Goal: Task Accomplishment & Management: Manage account settings

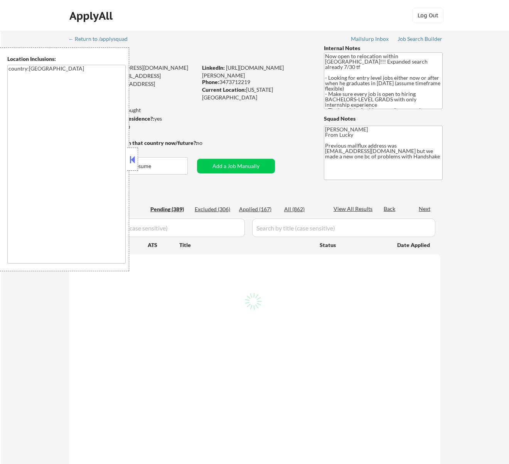
select select ""pending""
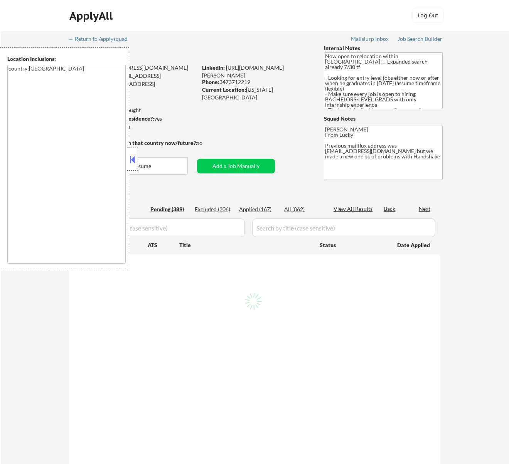
select select ""pending""
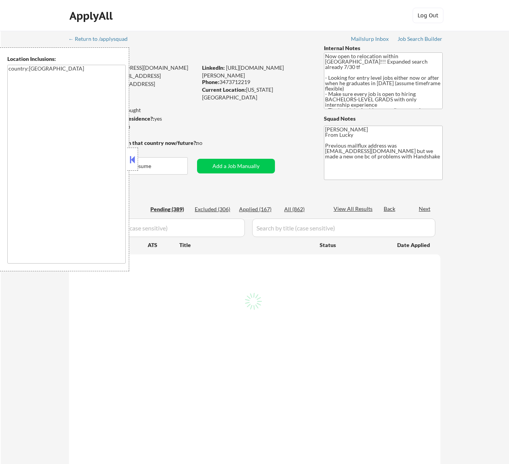
select select ""pending""
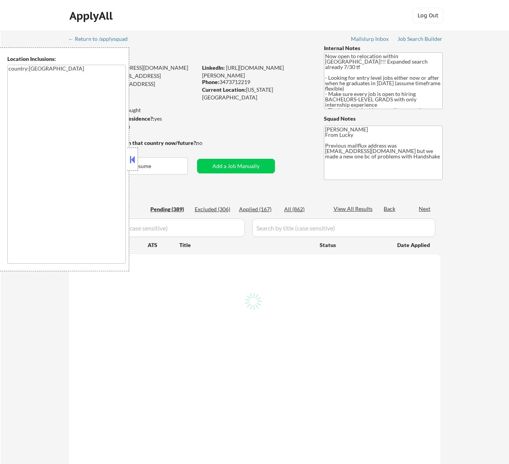
select select ""pending""
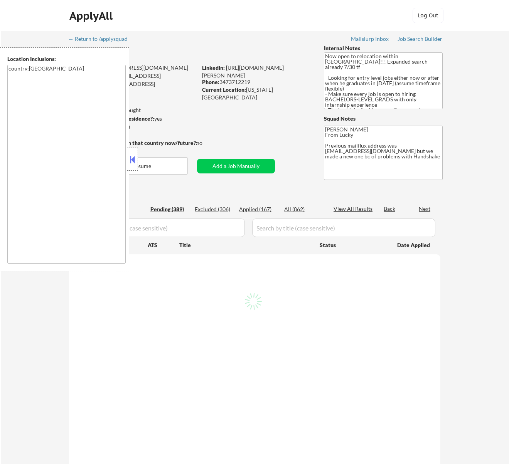
select select ""pending""
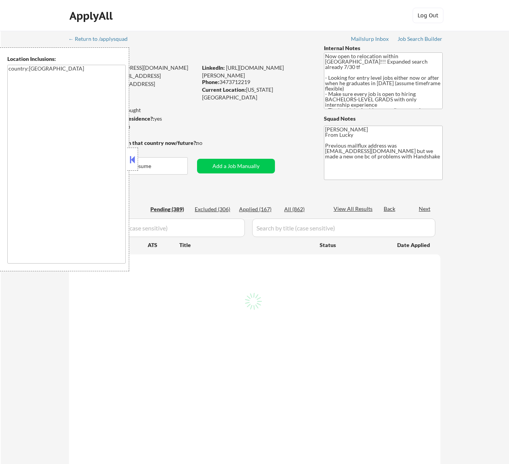
select select ""pending""
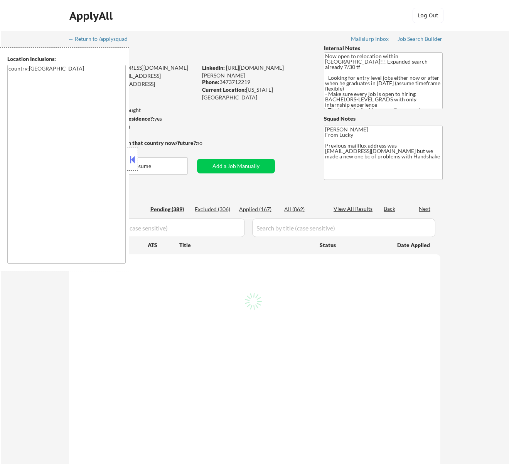
select select ""pending""
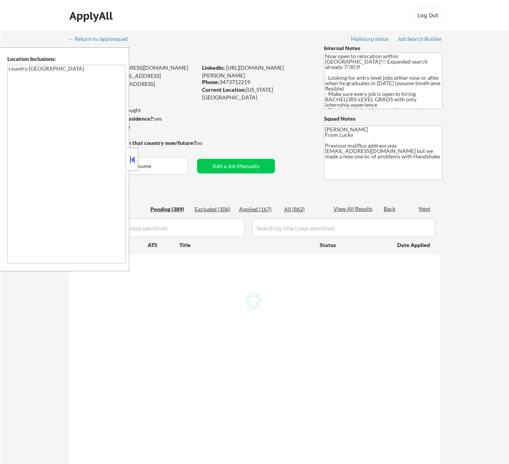
select select ""pending""
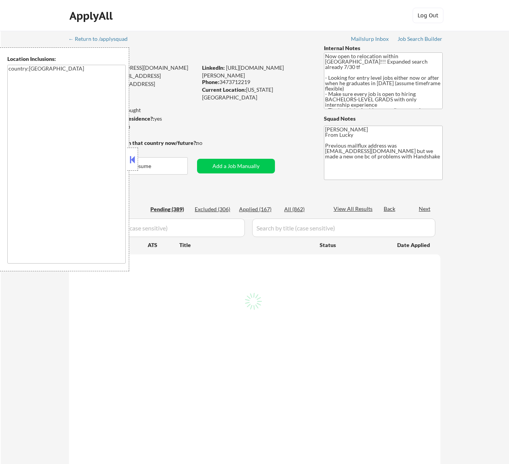
select select ""pending""
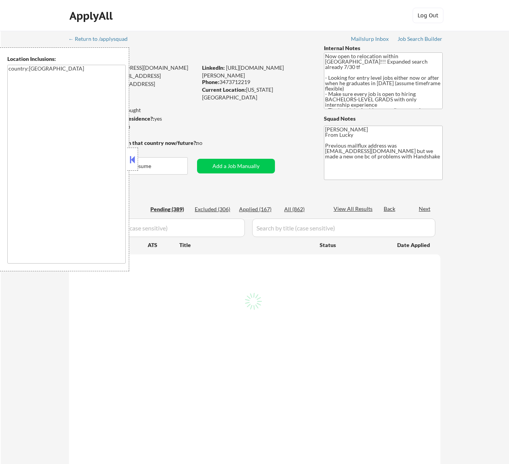
select select ""pending""
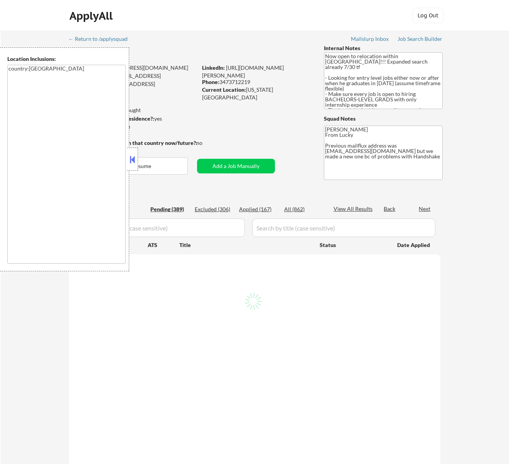
select select ""pending""
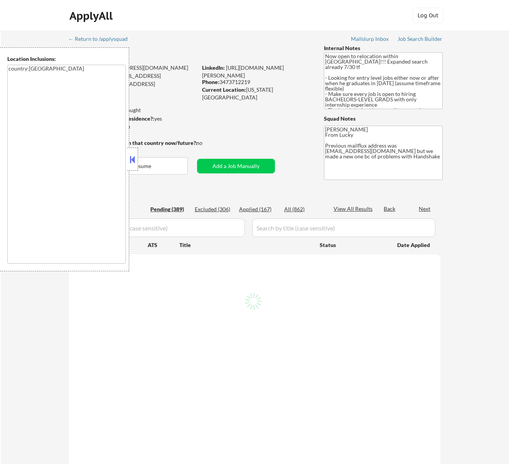
select select ""pending""
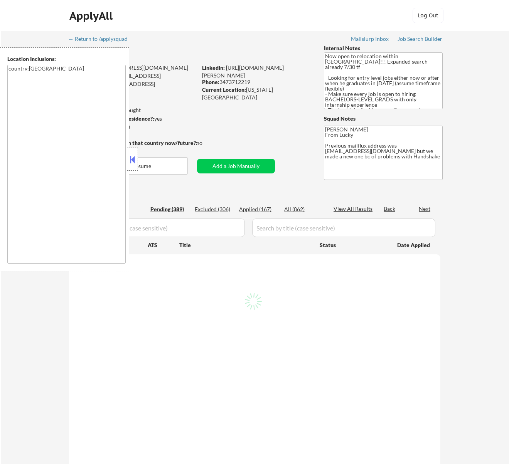
select select ""pending""
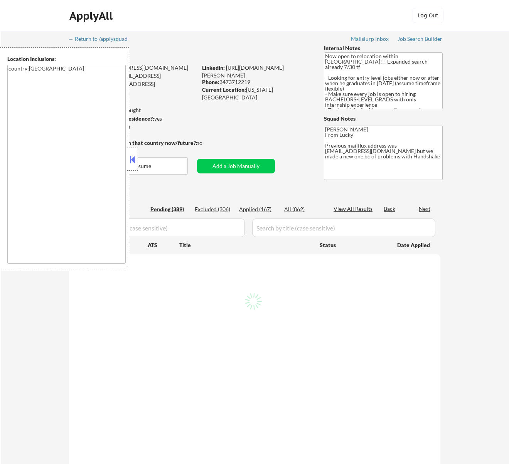
select select ""pending""
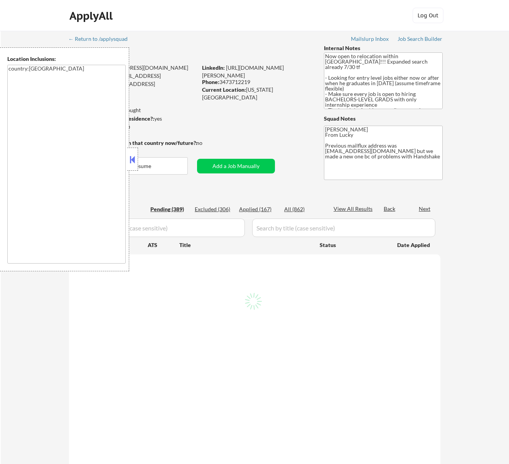
select select ""pending""
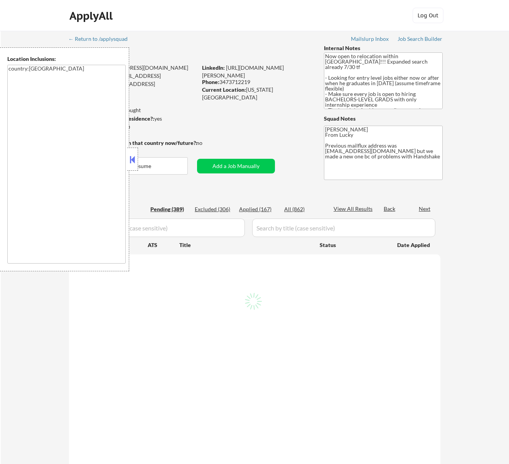
select select ""pending""
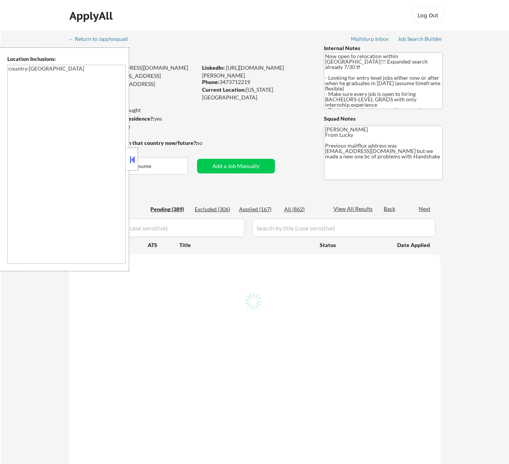
select select ""pending""
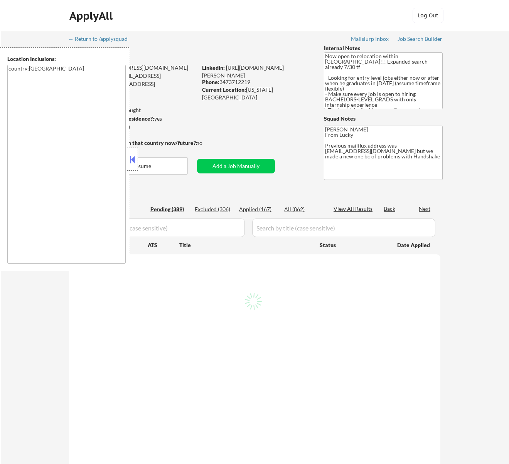
select select ""pending""
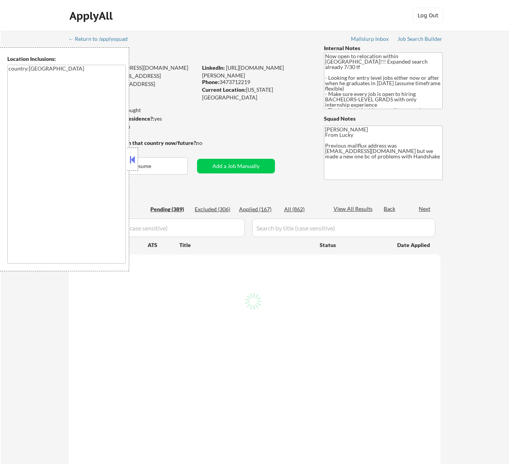
select select ""pending""
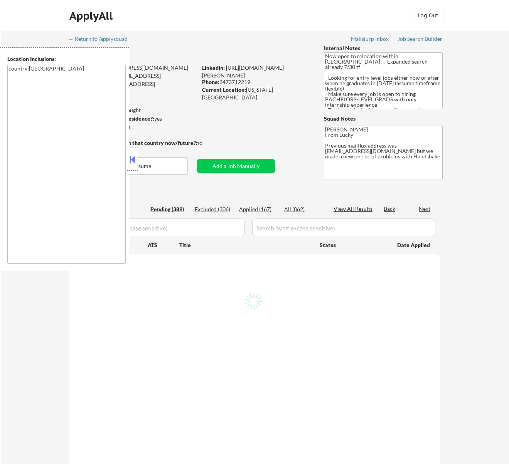
select select ""pending""
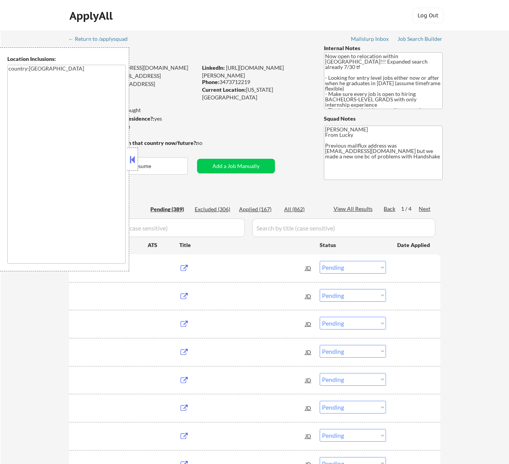
click at [133, 159] on button at bounding box center [132, 160] width 8 height 12
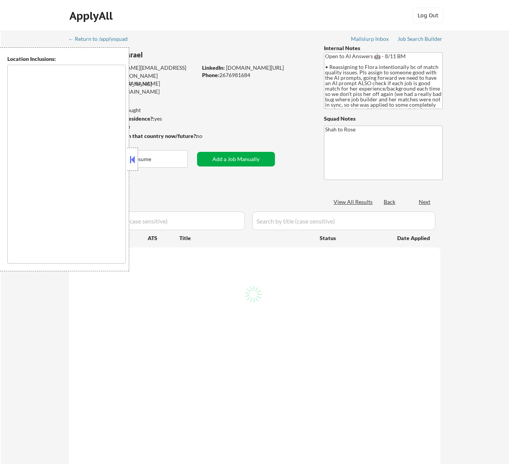
type textarea "remote"
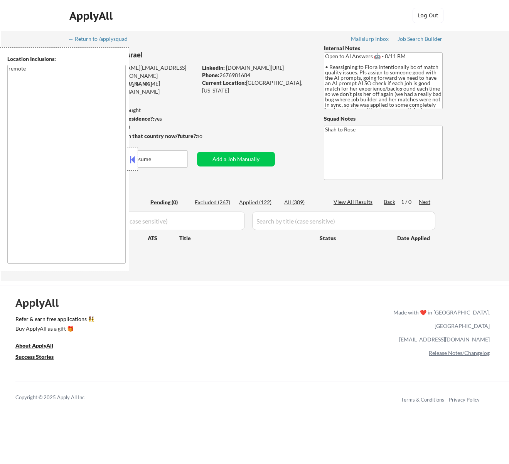
click at [132, 158] on button at bounding box center [132, 160] width 8 height 12
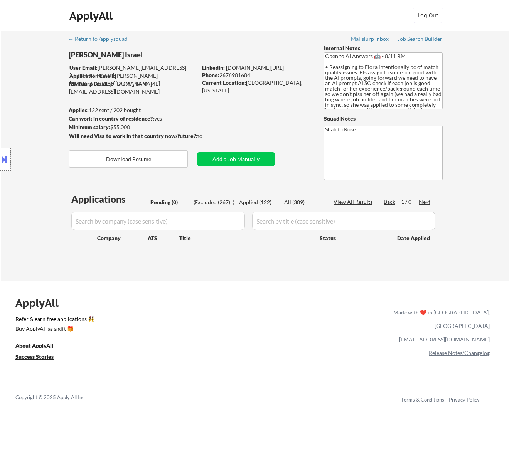
click at [221, 202] on div "Excluded (267)" at bounding box center [214, 203] width 39 height 8
select select ""excluded__other_""
select select ""excluded""
select select ""excluded__location_""
select select ""excluded__expired_""
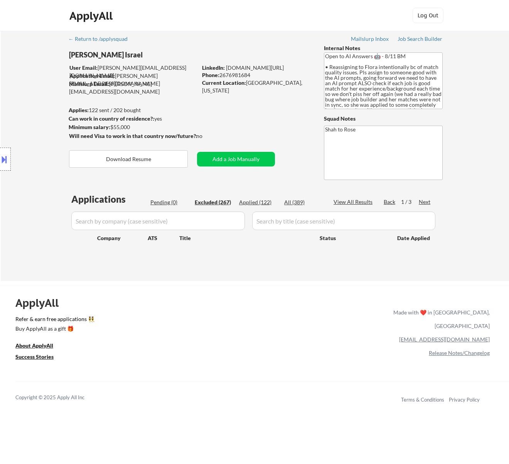
select select ""excluded__expired_""
select select ""excluded__other_""
select select ""excluded__bad_match_""
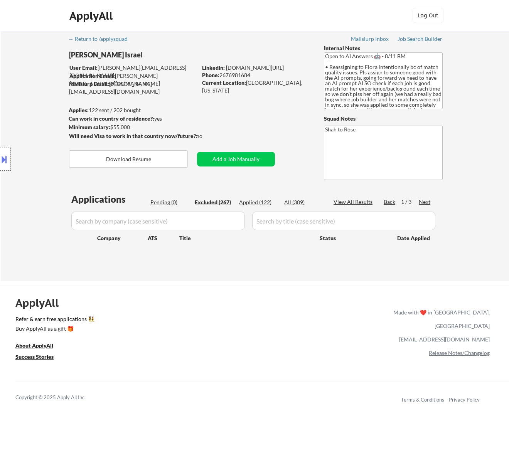
select select ""excluded__bad_match_""
select select ""excluded__expired_""
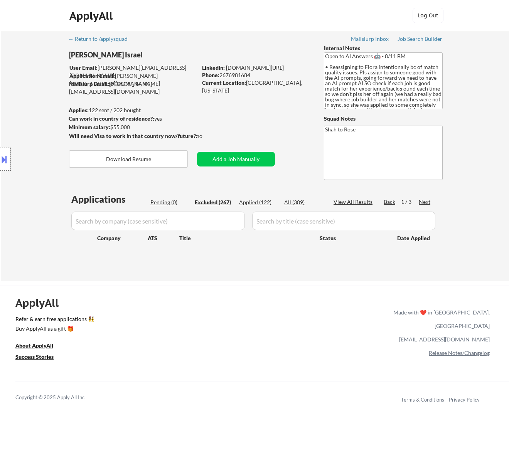
select select ""excluded__expired_""
select select ""excluded__other_""
select select ""excluded__expired_""
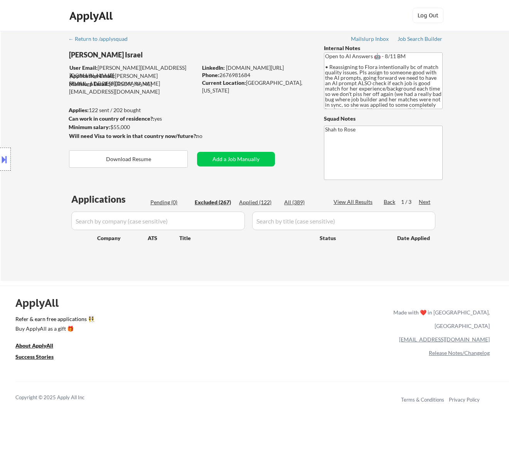
select select ""excluded__salary_""
select select ""excluded__bad_match_""
select select ""excluded__location_""
select select ""excluded""
select select ""excluded__location_""
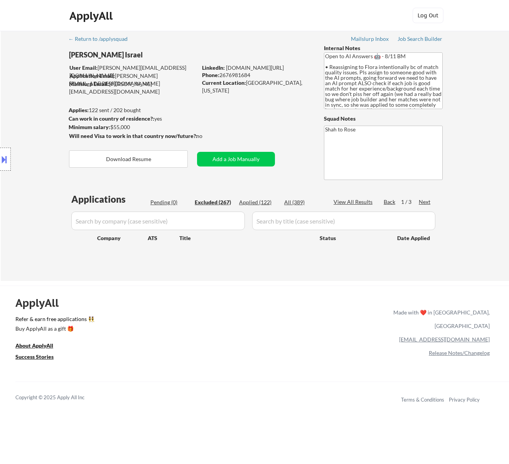
select select ""excluded__bad_match_""
select select ""excluded__location_""
select select ""excluded__expired_""
select select ""excluded__bad_match_""
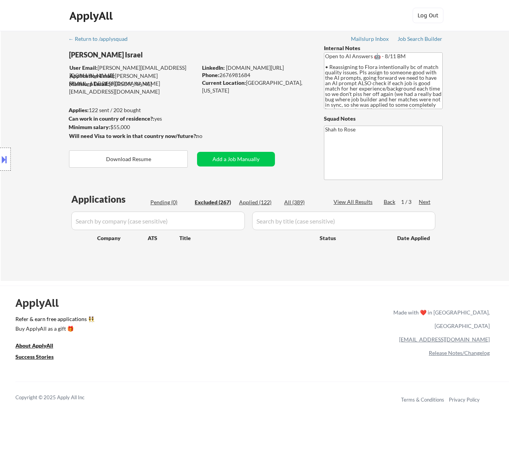
select select ""excluded__bad_match_""
select select ""excluded__expired_""
select select ""excluded__bad_match_""
select select ""excluded__other_""
select select ""excluded__expired_""
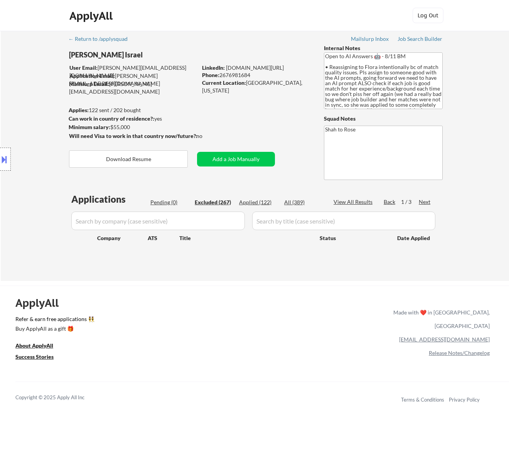
select select ""excluded__bad_match_""
select select ""excluded__expired_""
select select ""excluded__other_""
select select ""excluded""
select select ""excluded__expired_""
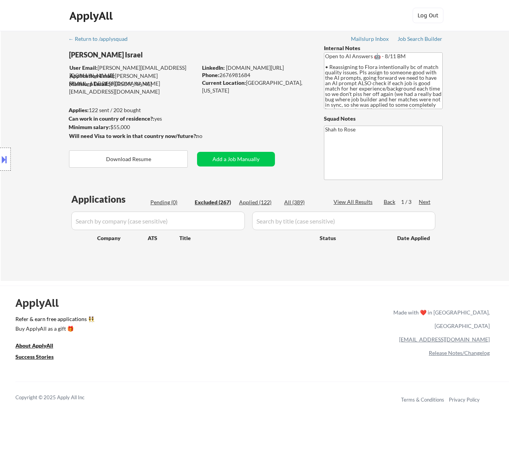
select select ""excluded__expired_""
select select ""excluded__bad_match_""
select select ""excluded__expired_""
select select ""excluded""
select select ""excluded__expired_""
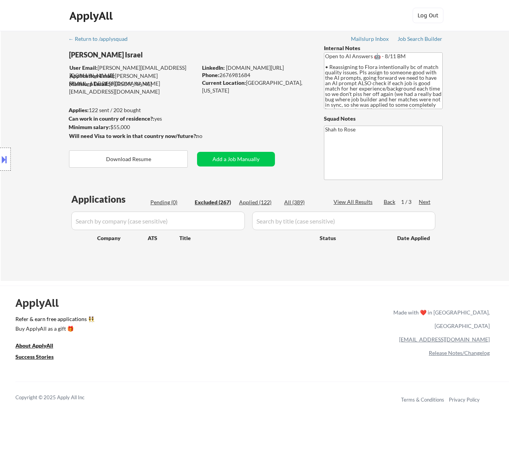
select select ""excluded__expired_""
select select ""excluded__location_""
select select ""excluded__expired_""
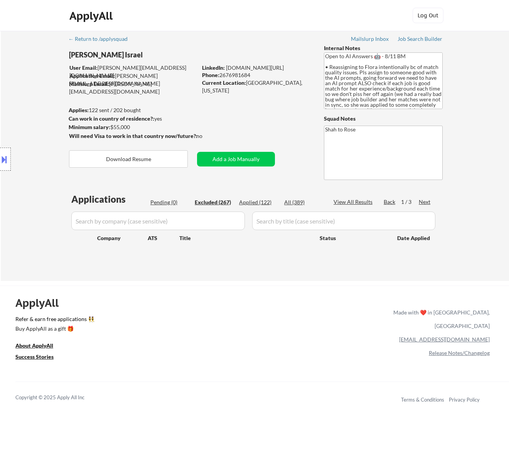
select select ""excluded__location_""
select select ""excluded__other_""
select select ""excluded__expired_""
select select ""excluded__other_""
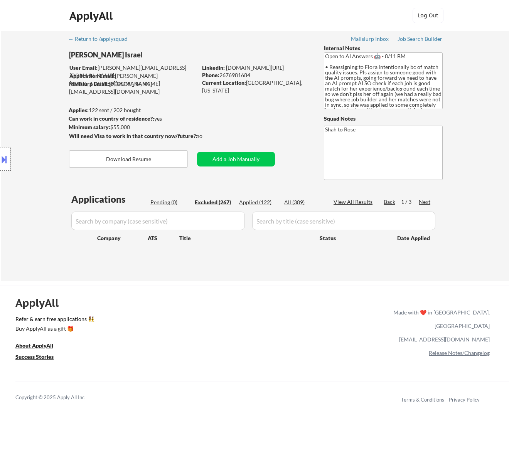
select select ""excluded__bad_match_""
select select ""excluded""
select select ""excluded__location_""
select select ""excluded__expired_""
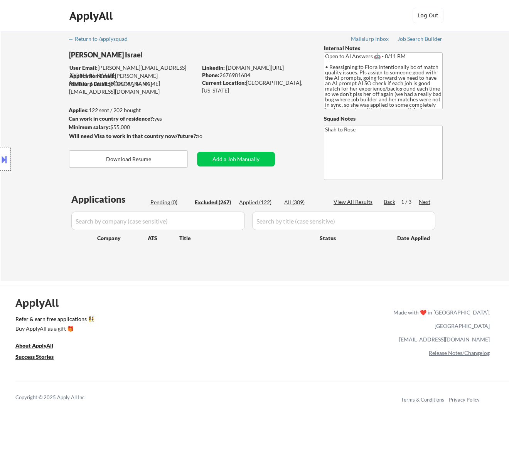
select select ""excluded""
select select ""excluded__bad_match_""
select select ""excluded__expired_""
select select ""excluded__other_""
select select ""excluded""
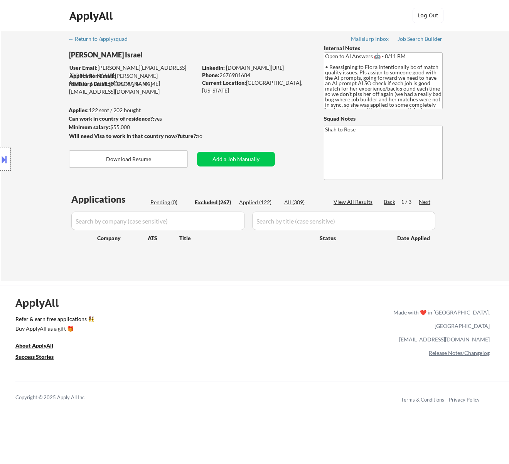
select select ""excluded__location_""
select select ""excluded__expired_""
select select ""excluded""
select select ""excluded__other_""
select select ""excluded__expired_""
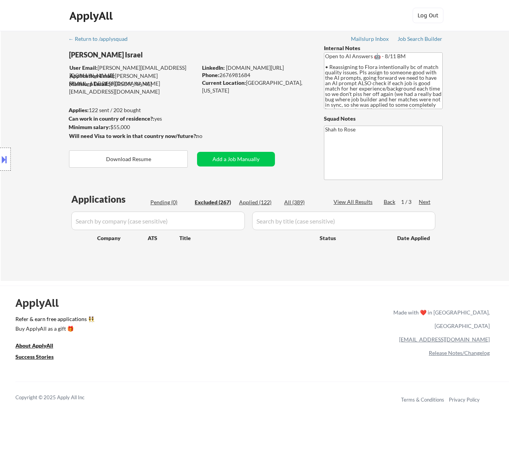
select select ""excluded__expired_""
select select ""excluded""
select select ""excluded__expired_""
select select ""excluded__location_""
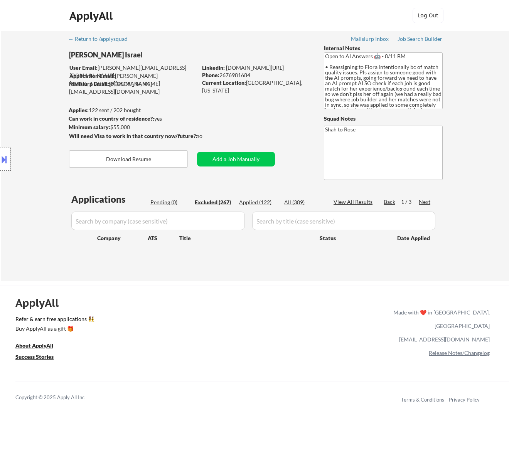
select select ""excluded""
select select ""excluded__expired_""
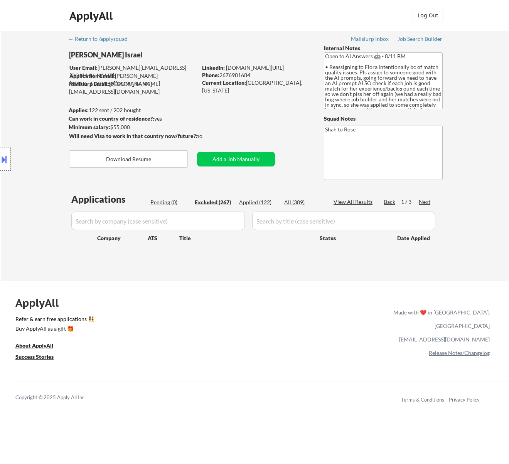
select select ""excluded__expired_""
select select ""excluded__bad_match_""
select select ""excluded__expired_""
select select ""excluded""
select select ""excluded__expired_""
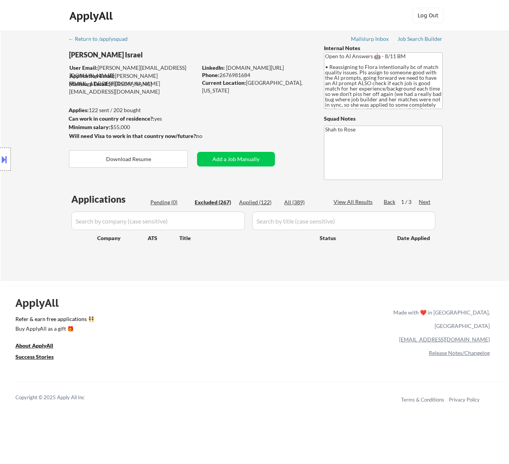
select select ""excluded__expired_""
select select ""excluded""
select select ""excluded__expired_""
select select ""excluded""
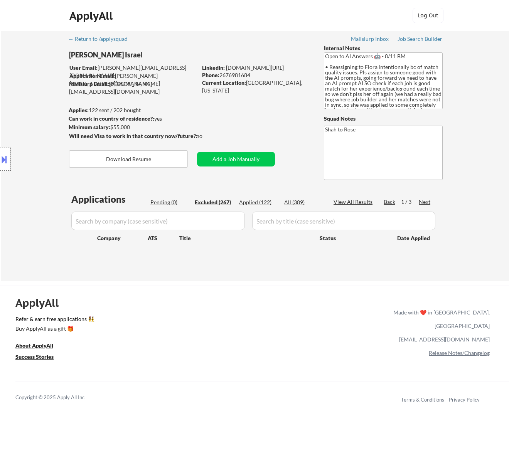
select select ""excluded""
select select ""excluded__expired_""
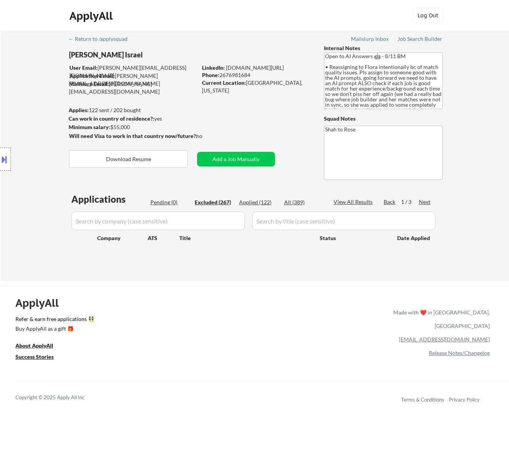
select select ""excluded__other_""
select select ""excluded__expired_""
select select ""excluded""
select select ""excluded__bad_match_""
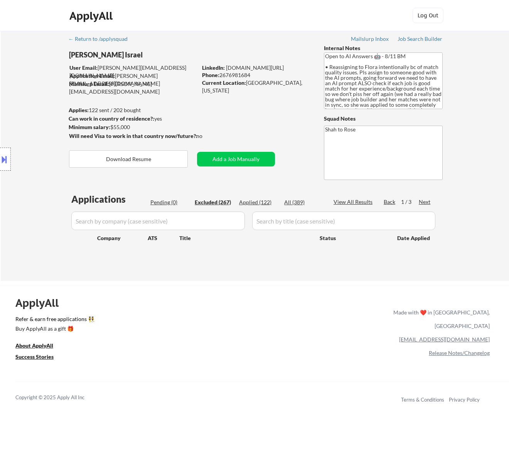
select select ""excluded__bad_match_""
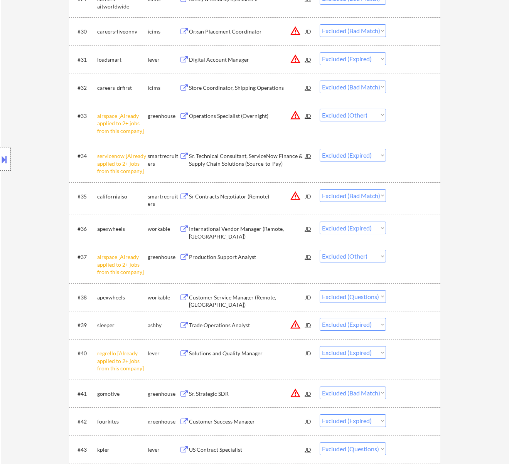
scroll to position [1131, 0]
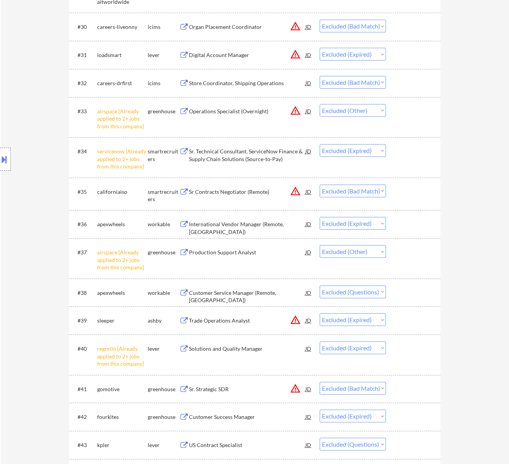
click at [261, 299] on div "Customer Service Manager (Remote, USA)" at bounding box center [247, 293] width 116 height 14
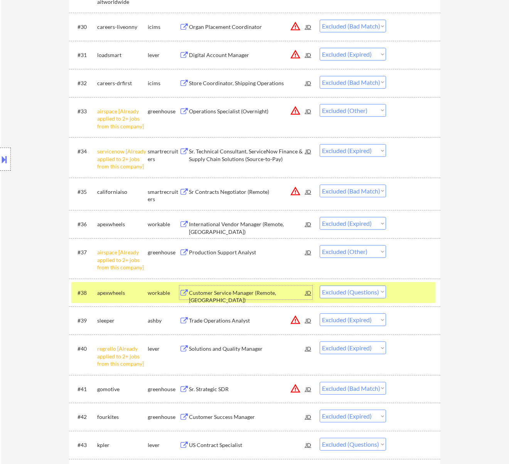
click at [364, 290] on select "Choose an option... Pending Applied Excluded (Questions) Excluded (Expired) Exc…" at bounding box center [353, 292] width 66 height 13
select select ""excluded__bad_match_""
click at [320, 286] on select "Choose an option... Pending Applied Excluded (Questions) Excluded (Expired) Exc…" at bounding box center [353, 292] width 66 height 13
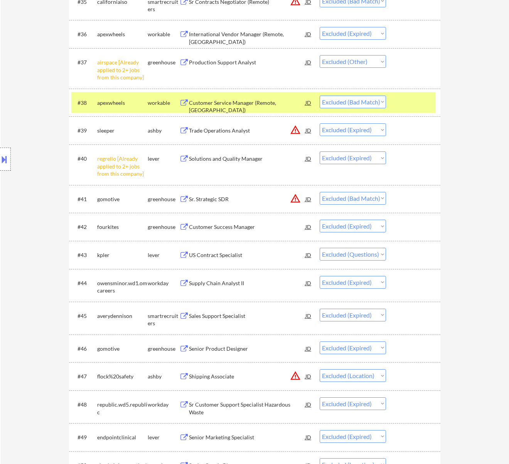
scroll to position [1336, 0]
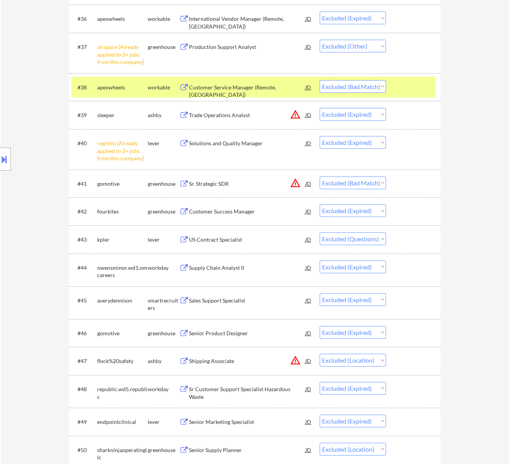
click at [261, 240] on div "US Contract Specialist" at bounding box center [247, 240] width 116 height 8
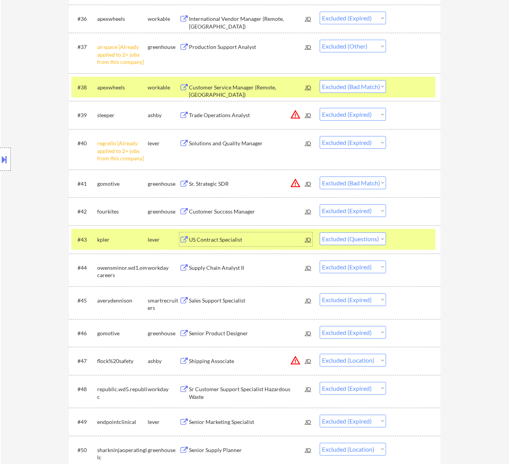
click at [374, 235] on select "Choose an option... Pending Applied Excluded (Questions) Excluded (Expired) Exc…" at bounding box center [353, 239] width 66 height 13
select select ""excluded__bad_match_""
click at [320, 233] on select "Choose an option... Pending Applied Excluded (Questions) Excluded (Expired) Exc…" at bounding box center [353, 239] width 66 height 13
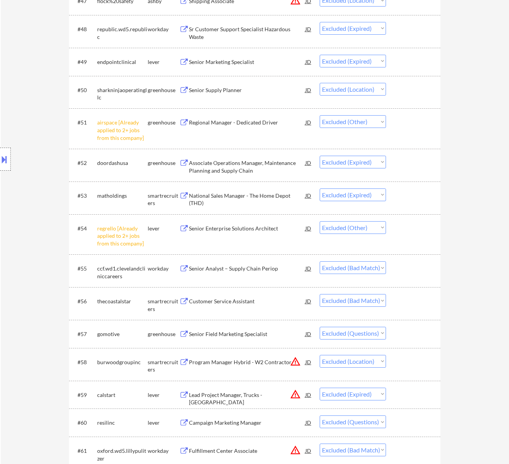
scroll to position [1748, 0]
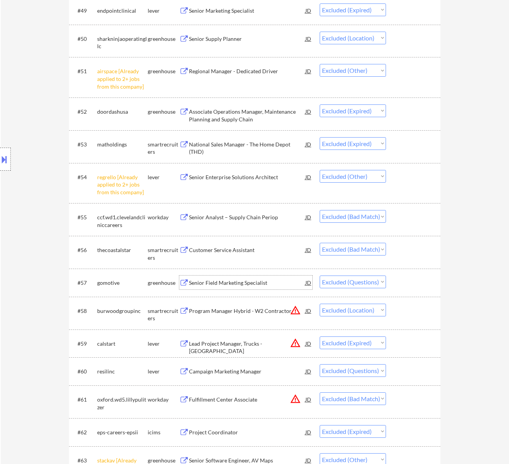
click at [281, 283] on div "Senior Field Marketing Specialist" at bounding box center [247, 283] width 116 height 8
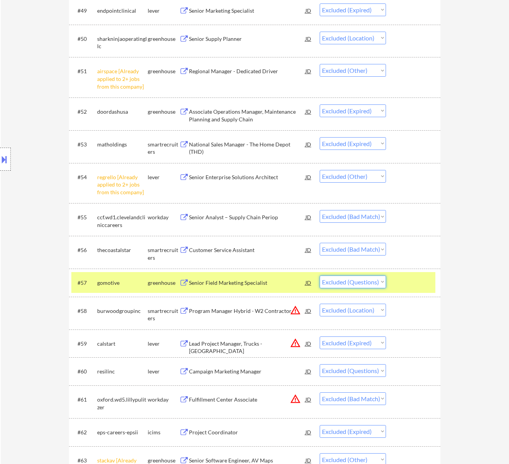
click at [377, 280] on select "Choose an option... Pending Applied Excluded (Questions) Excluded (Expired) Exc…" at bounding box center [353, 282] width 66 height 13
select select ""excluded__bad_match_""
click at [320, 276] on select "Choose an option... Pending Applied Excluded (Questions) Excluded (Expired) Exc…" at bounding box center [353, 282] width 66 height 13
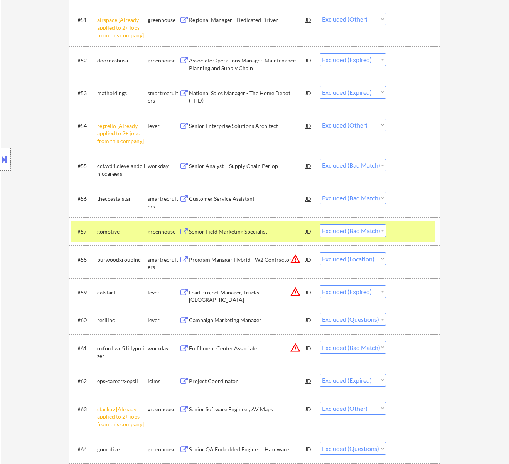
scroll to position [1851, 0]
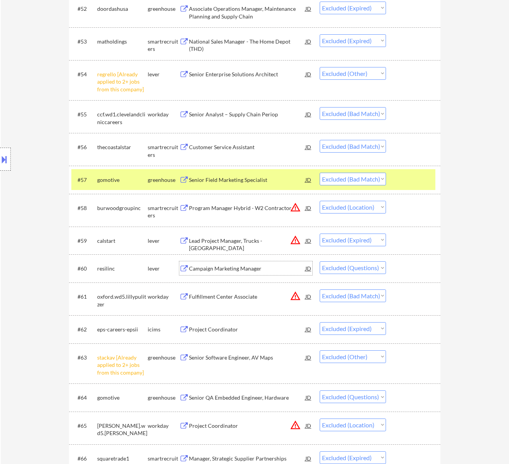
click at [269, 275] on div "Campaign Marketing Manager" at bounding box center [247, 268] width 116 height 14
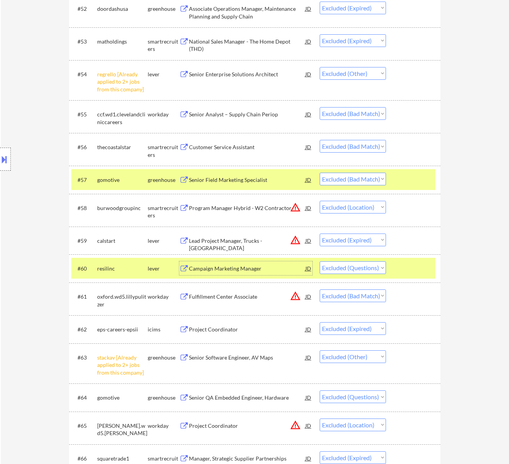
drag, startPoint x: 376, startPoint y: 264, endPoint x: 376, endPoint y: 268, distance: 4.3
click at [376, 264] on select "Choose an option... Pending Applied Excluded (Questions) Excluded (Expired) Exc…" at bounding box center [353, 267] width 66 height 13
select select ""excluded__expired_""
click at [320, 262] on select "Choose an option... Pending Applied Excluded (Questions) Excluded (Expired) Exc…" at bounding box center [353, 267] width 66 height 13
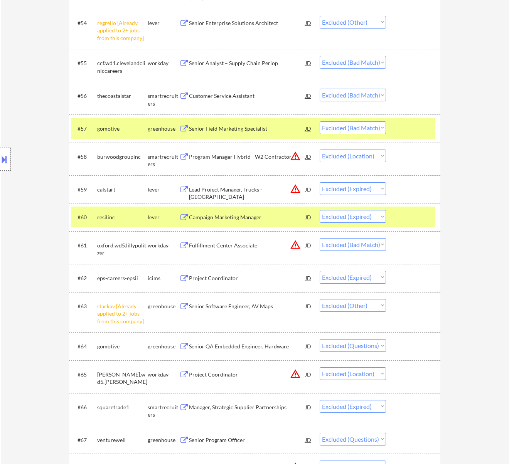
click at [351, 348] on select "Choose an option... Pending Applied Excluded (Questions) Excluded (Expired) Exc…" at bounding box center [353, 345] width 66 height 13
click at [267, 345] on div "Senior QA Embedded Engineer, Hardware" at bounding box center [247, 347] width 116 height 8
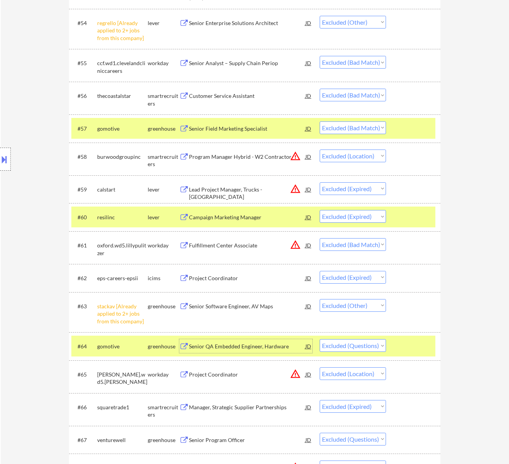
click at [372, 342] on select "Choose an option... Pending Applied Excluded (Questions) Excluded (Expired) Exc…" at bounding box center [353, 345] width 66 height 13
select select ""excluded__bad_match_""
click at [320, 339] on select "Choose an option... Pending Applied Excluded (Questions) Excluded (Expired) Exc…" at bounding box center [353, 345] width 66 height 13
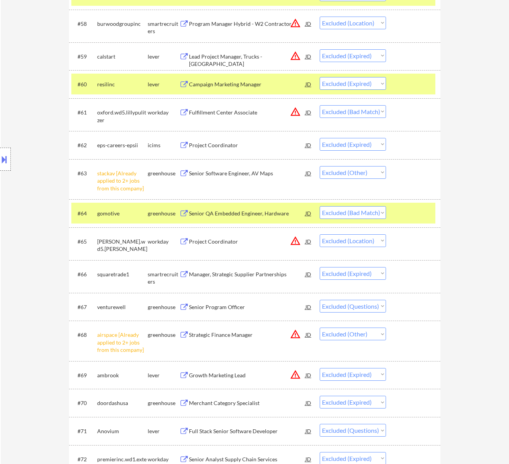
scroll to position [2056, 0]
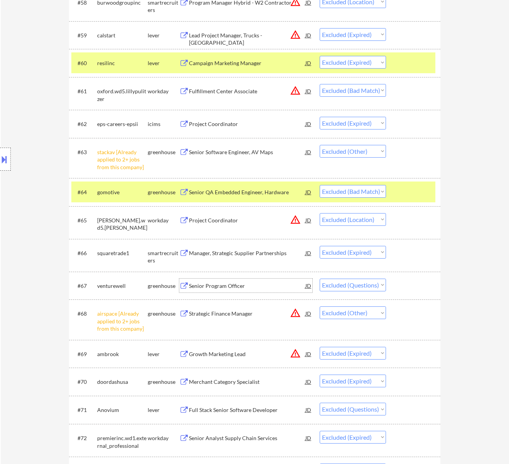
click at [266, 287] on div "Senior Program Officer" at bounding box center [247, 286] width 116 height 8
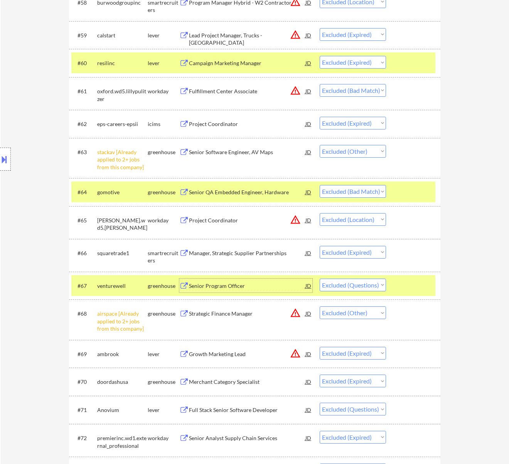
click at [366, 283] on select "Choose an option... Pending Applied Excluded (Questions) Excluded (Expired) Exc…" at bounding box center [353, 285] width 66 height 13
select select ""excluded__bad_match_""
click at [320, 279] on select "Choose an option... Pending Applied Excluded (Questions) Excluded (Expired) Exc…" at bounding box center [353, 285] width 66 height 13
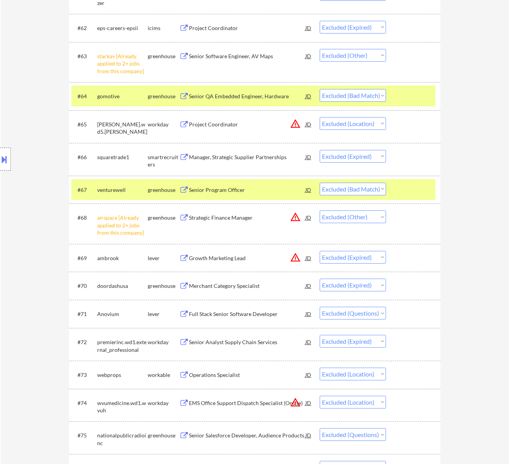
scroll to position [2159, 0]
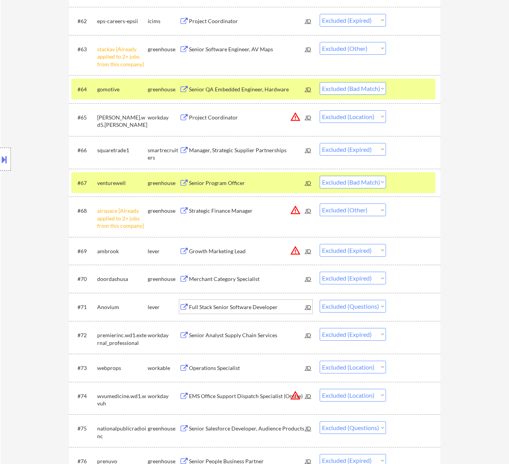
click at [276, 309] on div "Full Stack Senior Software Developer" at bounding box center [247, 307] width 116 height 8
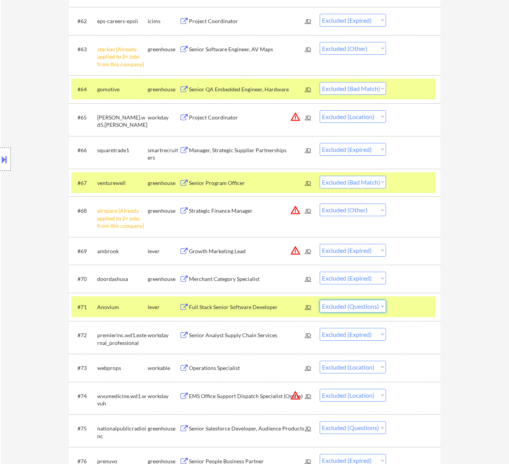
click at [355, 304] on select "Choose an option... Pending Applied Excluded (Questions) Excluded (Expired) Exc…" at bounding box center [353, 306] width 66 height 13
select select ""excluded__bad_match_""
click at [320, 300] on select "Choose an option... Pending Applied Excluded (Questions) Excluded (Expired) Exc…" at bounding box center [353, 306] width 66 height 13
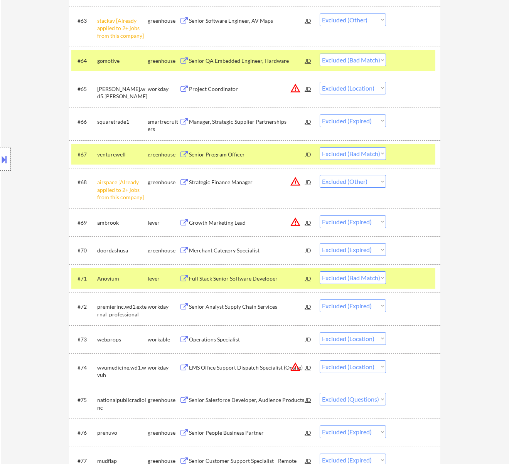
scroll to position [2314, 0]
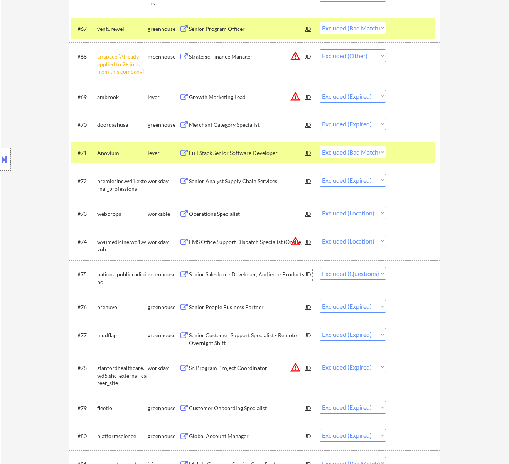
click at [282, 276] on div "Senior Salesforce Developer, Audience Products" at bounding box center [247, 275] width 116 height 8
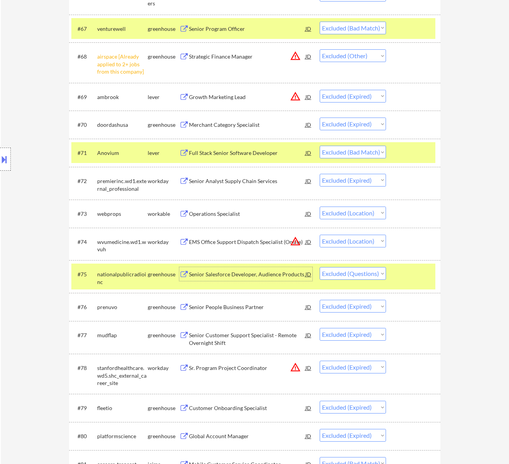
click at [371, 273] on select "Choose an option... Pending Applied Excluded (Questions) Excluded (Expired) Exc…" at bounding box center [353, 273] width 66 height 13
select select ""excluded__expired_""
click at [320, 268] on select "Choose an option... Pending Applied Excluded (Questions) Excluded (Expired) Exc…" at bounding box center [353, 273] width 66 height 13
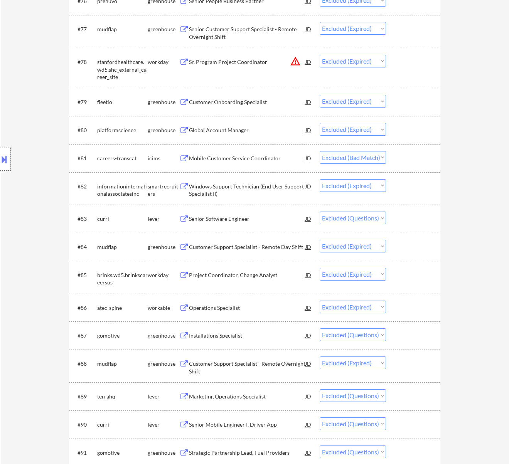
scroll to position [2622, 0]
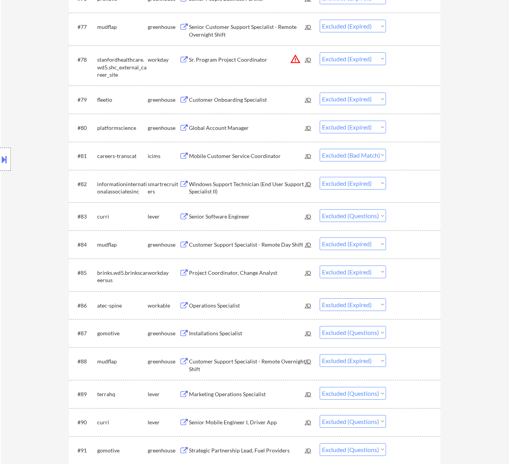
click at [298, 216] on div "Senior Software Engineer" at bounding box center [247, 217] width 116 height 8
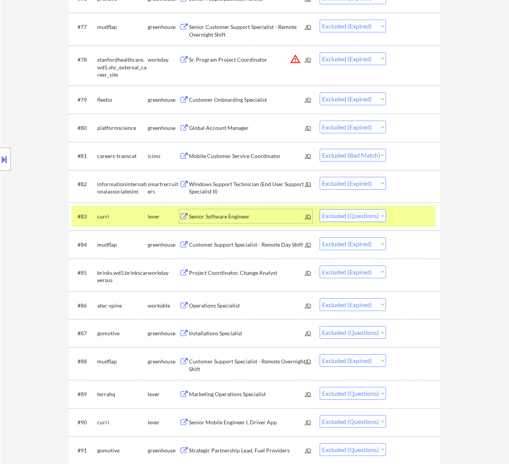
click at [369, 213] on select "Choose an option... Pending Applied Excluded (Questions) Excluded (Expired) Exc…" at bounding box center [353, 215] width 66 height 13
select select ""excluded__bad_match_""
click at [320, 210] on select "Choose an option... Pending Applied Excluded (Questions) Excluded (Expired) Exc…" at bounding box center [353, 215] width 66 height 13
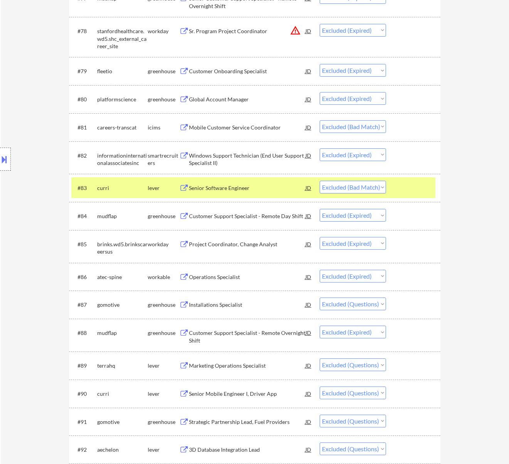
scroll to position [2673, 0]
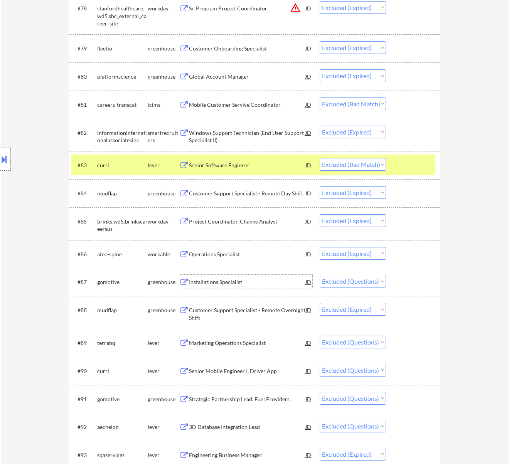
click at [289, 286] on div "Installations Specialist" at bounding box center [247, 282] width 116 height 8
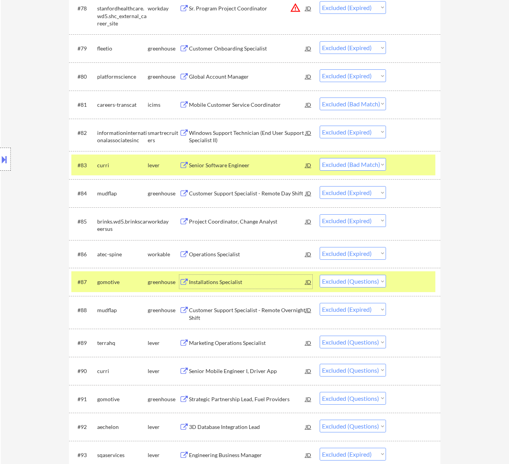
click at [350, 281] on select "Choose an option... Pending Applied Excluded (Questions) Excluded (Expired) Exc…" at bounding box center [353, 281] width 66 height 13
select select ""excluded__bad_match_""
click at [320, 275] on select "Choose an option... Pending Applied Excluded (Questions) Excluded (Expired) Exc…" at bounding box center [353, 281] width 66 height 13
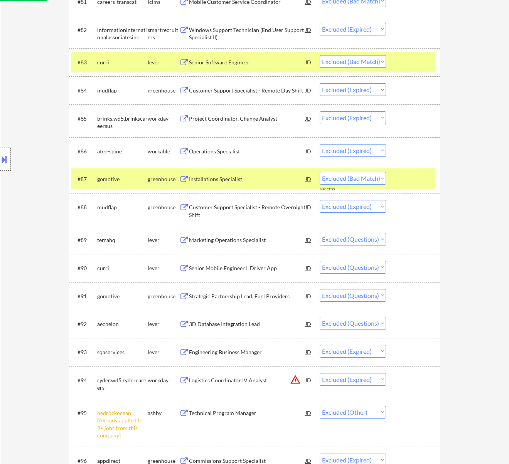
scroll to position [2828, 0]
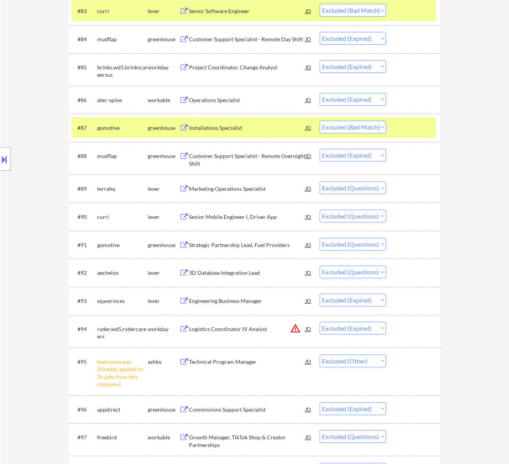
click at [271, 189] on div "Marketing Operations Specialist" at bounding box center [247, 189] width 116 height 8
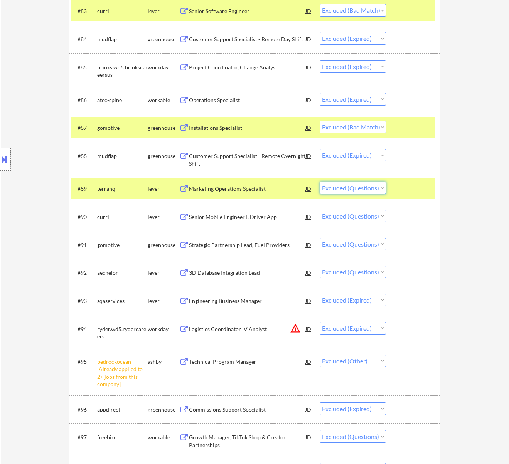
click at [372, 187] on select "Choose an option... Pending Applied Excluded (Questions) Excluded (Expired) Exc…" at bounding box center [353, 188] width 66 height 13
select select ""excluded__bad_match_""
click at [320, 182] on select "Choose an option... Pending Applied Excluded (Questions) Excluded (Expired) Exc…" at bounding box center [353, 188] width 66 height 13
click at [374, 214] on select "Choose an option... Pending Applied Excluded (Questions) Excluded (Expired) Exc…" at bounding box center [353, 216] width 66 height 13
select select ""excluded__bad_match_""
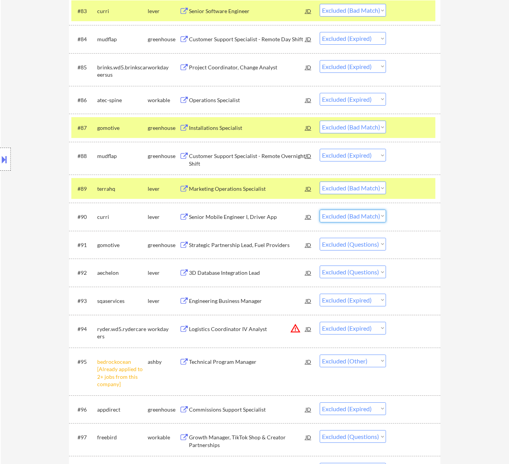
click at [320, 210] on select "Choose an option... Pending Applied Excluded (Questions) Excluded (Expired) Exc…" at bounding box center [353, 216] width 66 height 13
click at [283, 248] on div "Strategic Partnership Lead, Fuel Providers" at bounding box center [247, 245] width 116 height 8
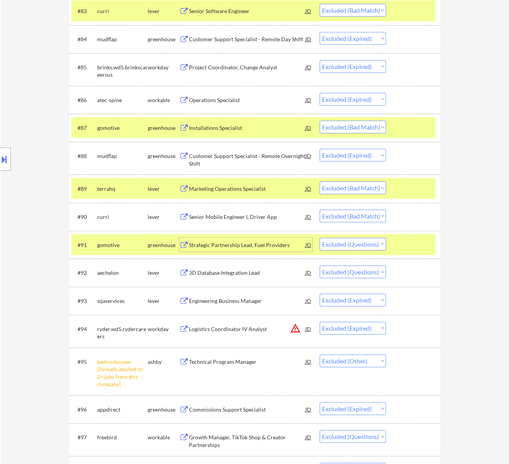
click at [369, 244] on select "Choose an option... Pending Applied Excluded (Questions) Excluded (Expired) Exc…" at bounding box center [353, 244] width 66 height 13
select select ""excluded__bad_match_""
click at [320, 238] on select "Choose an option... Pending Applied Excluded (Questions) Excluded (Expired) Exc…" at bounding box center [353, 244] width 66 height 13
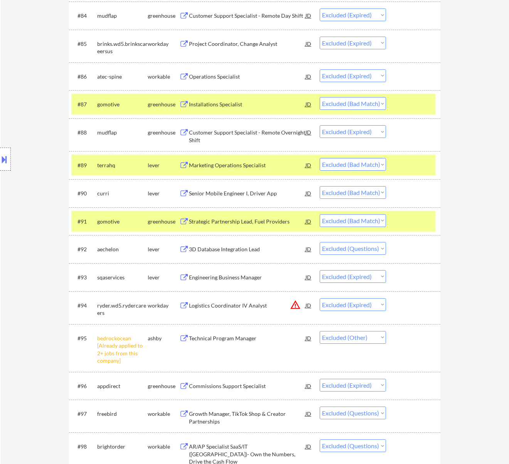
scroll to position [2879, 0]
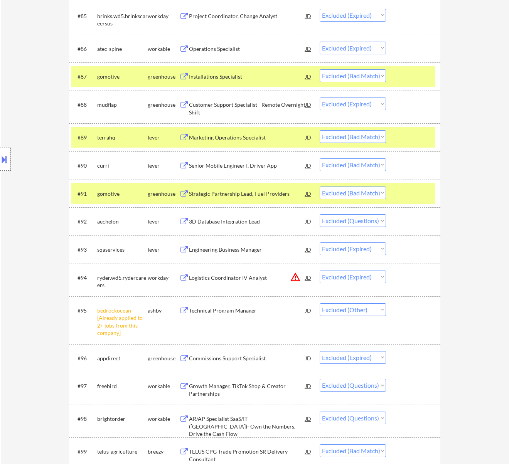
click at [272, 224] on div "3D Database Integration Lead" at bounding box center [247, 222] width 116 height 8
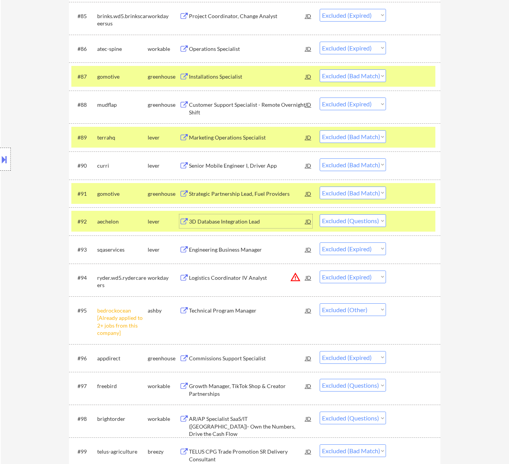
click at [379, 218] on select "Choose an option... Pending Applied Excluded (Questions) Excluded (Expired) Exc…" at bounding box center [353, 220] width 66 height 13
select select ""excluded__expired_""
click at [320, 214] on select "Choose an option... Pending Applied Excluded (Questions) Excluded (Expired) Exc…" at bounding box center [353, 220] width 66 height 13
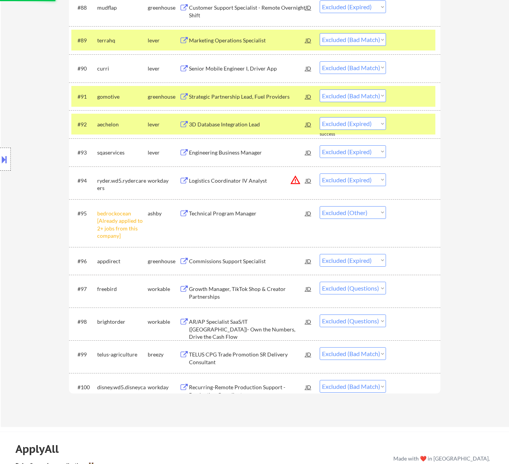
scroll to position [2982, 0]
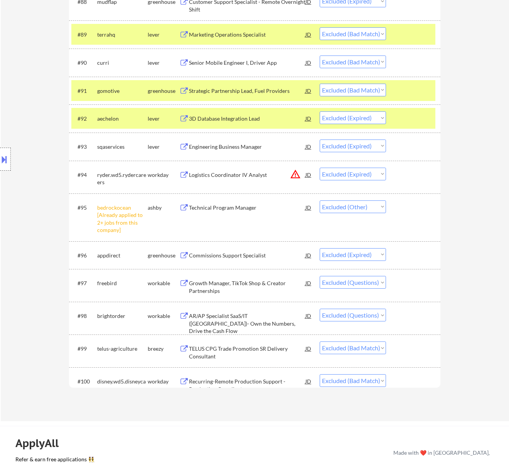
click at [285, 282] on div "Growth Manager, TikTok Shop & Creator Partnerships" at bounding box center [247, 287] width 116 height 15
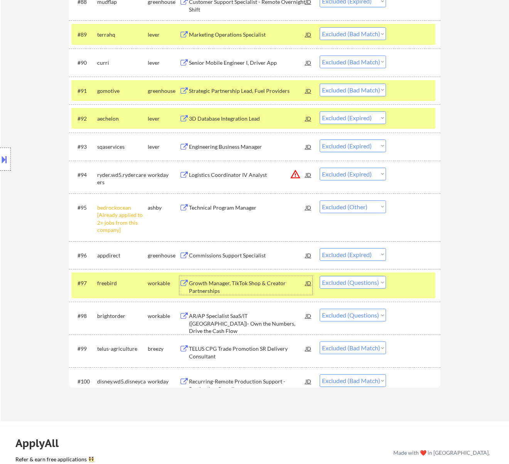
click at [369, 283] on select "Choose an option... Pending Applied Excluded (Questions) Excluded (Expired) Exc…" at bounding box center [353, 282] width 66 height 13
select select ""excluded__expired_""
click at [320, 276] on select "Choose an option... Pending Applied Excluded (Questions) Excluded (Expired) Exc…" at bounding box center [353, 282] width 66 height 13
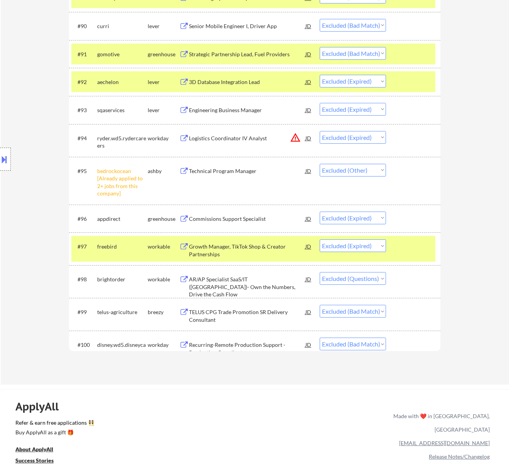
scroll to position [3033, 0]
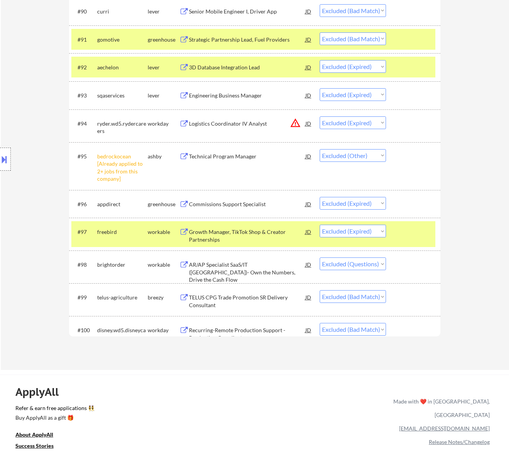
click at [293, 271] on div "AR/AP Specialist SaaS/IT (USA)- Own the Numbers, Drive the Cash Flow" at bounding box center [247, 272] width 116 height 23
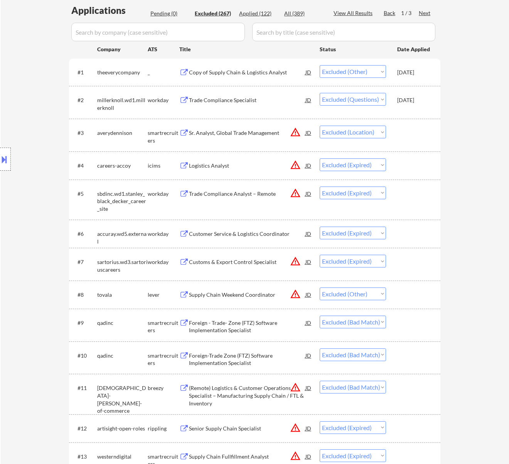
scroll to position [0, 0]
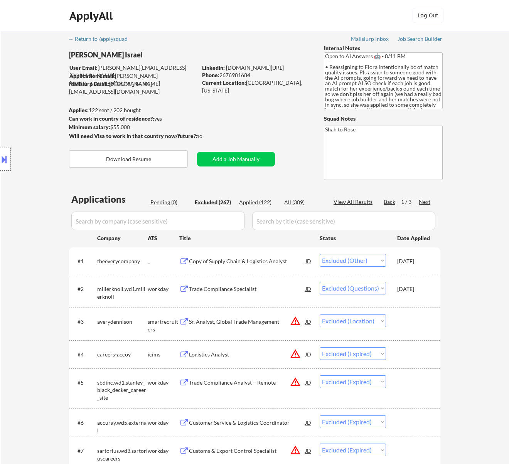
drag, startPoint x: 253, startPoint y: 74, endPoint x: 221, endPoint y: 74, distance: 32.0
click at [221, 74] on div "Phone: 2676981684" at bounding box center [256, 75] width 109 height 8
copy div "2676981684"
drag, startPoint x: 368, startPoint y: 273, endPoint x: 368, endPoint y: 281, distance: 8.5
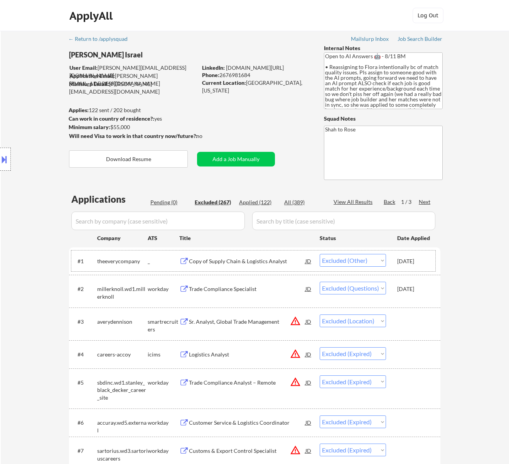
click at [52, 246] on div "Location Inclusions: remote" at bounding box center [69, 159] width 138 height 224
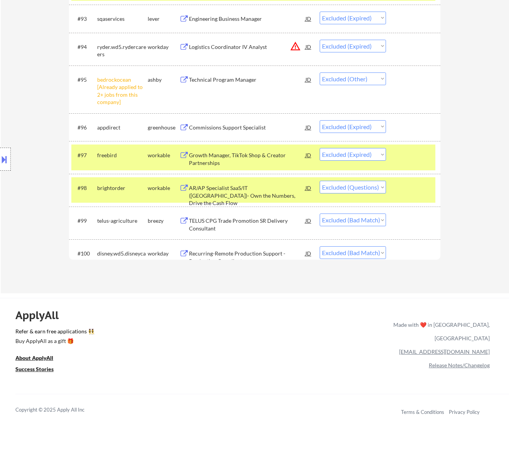
scroll to position [3077, 0]
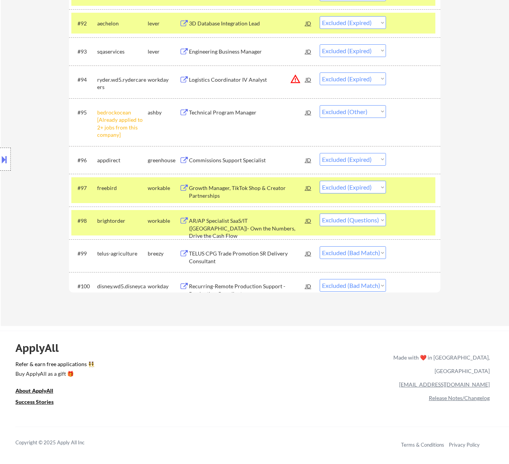
click at [350, 221] on select "Choose an option... Pending Applied Excluded (Questions) Excluded (Expired) Exc…" at bounding box center [353, 220] width 66 height 13
select select ""excluded__bad_match_""
click at [320, 214] on select "Choose an option... Pending Applied Excluded (Questions) Excluded (Expired) Exc…" at bounding box center [353, 220] width 66 height 13
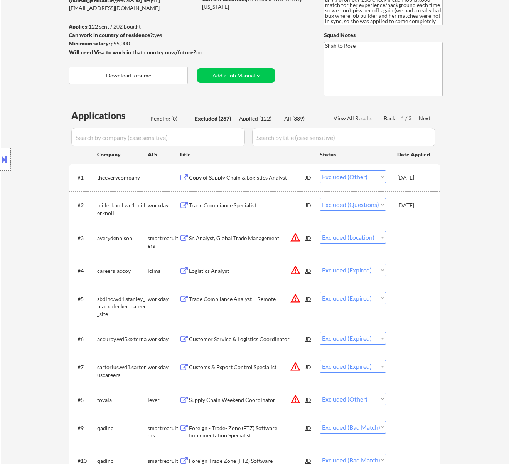
scroll to position [0, 0]
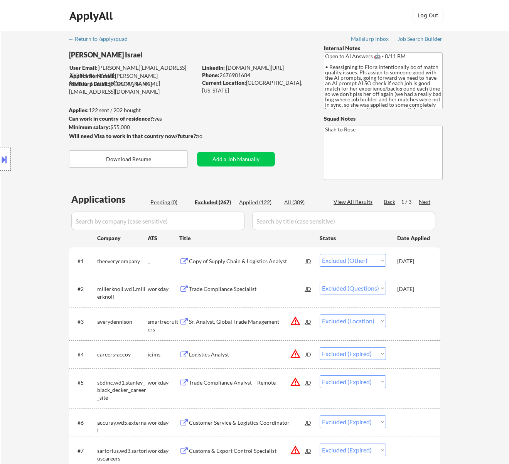
click at [423, 201] on div "Next" at bounding box center [425, 202] width 12 height 8
select select ""excluded__bad_match_""
select select ""excluded__other_""
select select ""excluded__salary_""
select select ""excluded__location_""
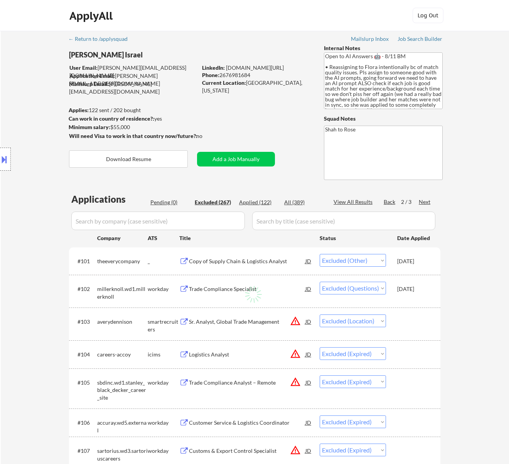
select select ""excluded__bad_match_""
select select ""excluded__salary_""
select select ""excluded__expired_""
select select ""excluded__location_""
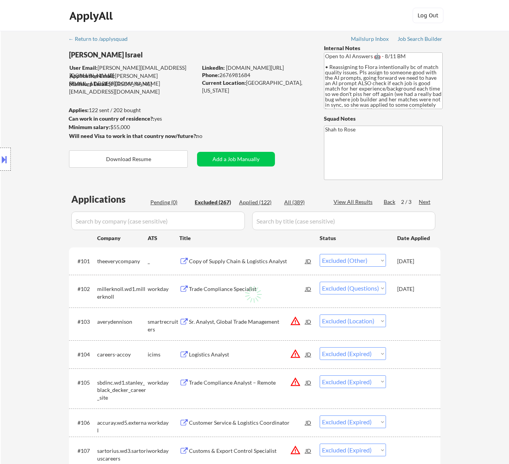
select select ""excluded""
select select ""excluded__expired_""
select select ""excluded__bad_match_""
select select ""excluded__other_""
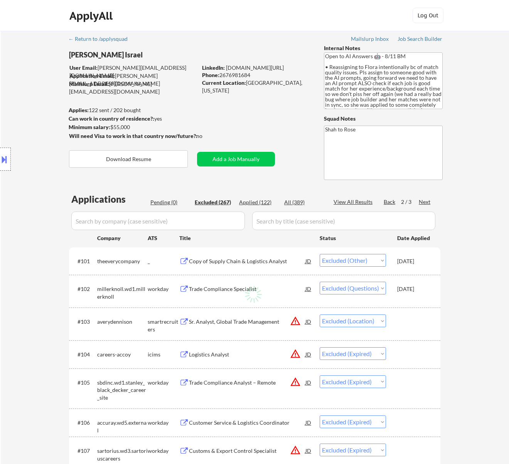
select select ""excluded__expired_""
select select ""excluded__other_""
select select ""excluded__expired_""
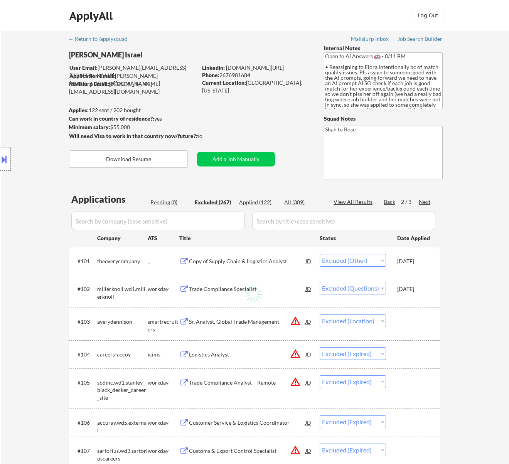
select select ""excluded__other_""
select select ""excluded__location_""
select select ""excluded__expired_""
select select ""excluded__bad_match_""
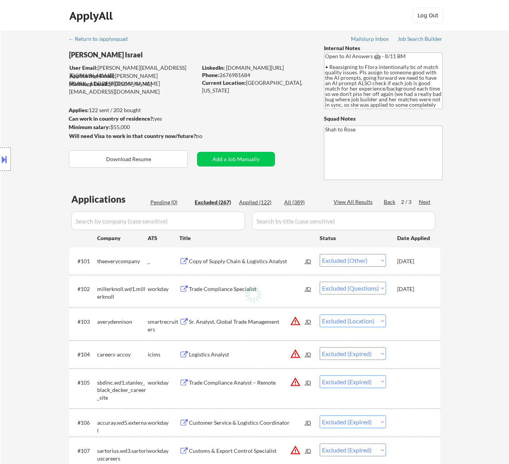
select select ""excluded__expired_""
select select ""excluded""
select select ""excluded__expired_""
select select ""excluded__salary_""
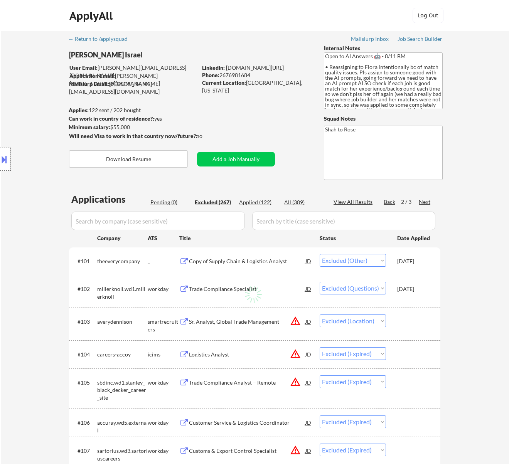
select select ""excluded__location_""
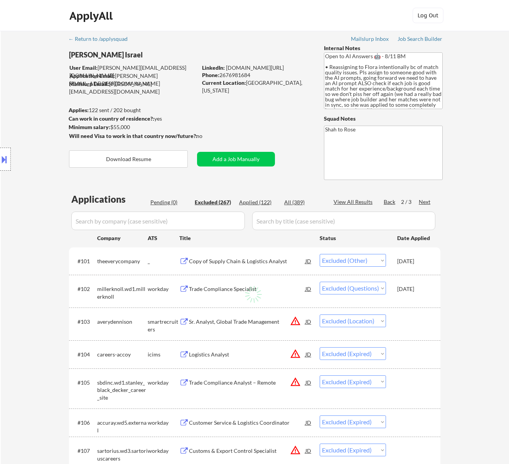
select select ""excluded__expired_""
select select ""excluded__other_""
select select ""excluded""
select select ""excluded__expired_""
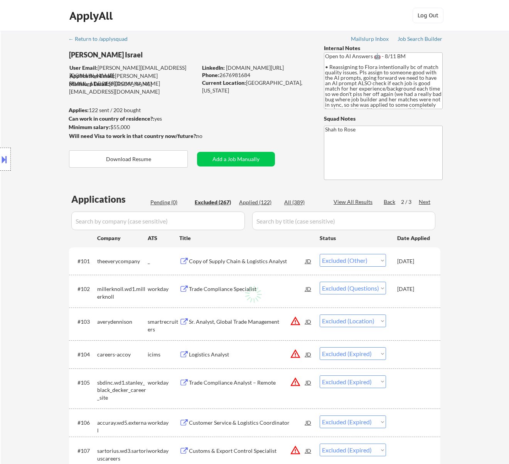
select select ""excluded__expired_""
select select ""excluded""
select select ""excluded__expired_""
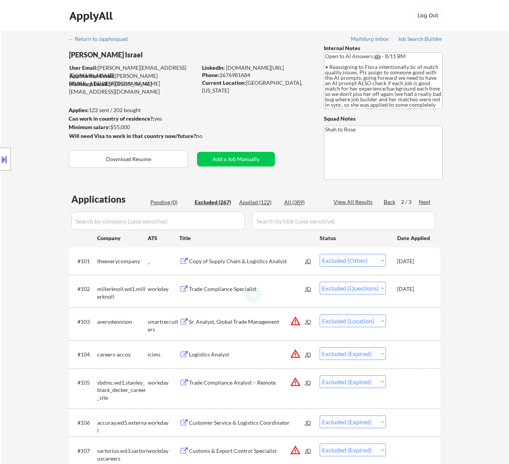
select select ""excluded__bad_match_""
select select ""excluded__location_""
select select ""excluded__bad_match_""
select select ""excluded__expired_""
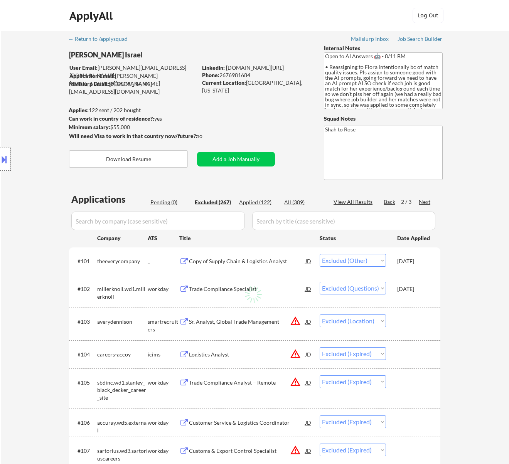
select select ""excluded__expired_""
select select ""excluded""
select select ""excluded__other_""
select select ""excluded""
select select ""excluded__bad_match_""
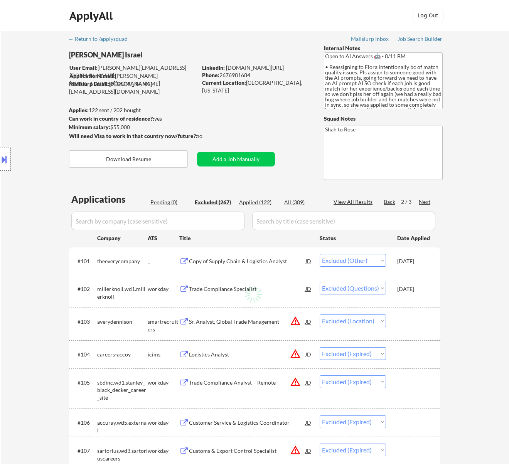
select select ""excluded__other_""
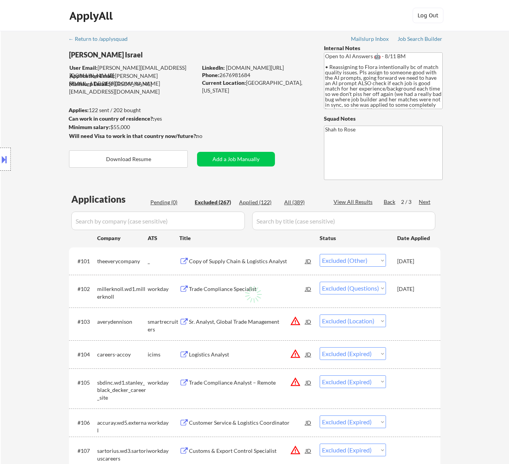
select select ""excluded__location_""
select select ""excluded__other_""
select select ""excluded""
select select ""excluded__expired_""
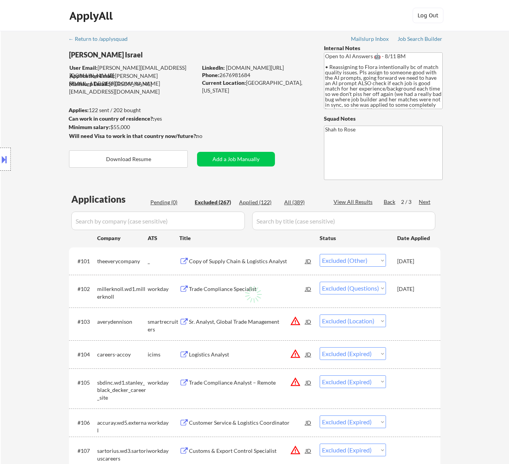
select select ""excluded__other_""
select select ""excluded__expired_""
select select ""excluded__other_""
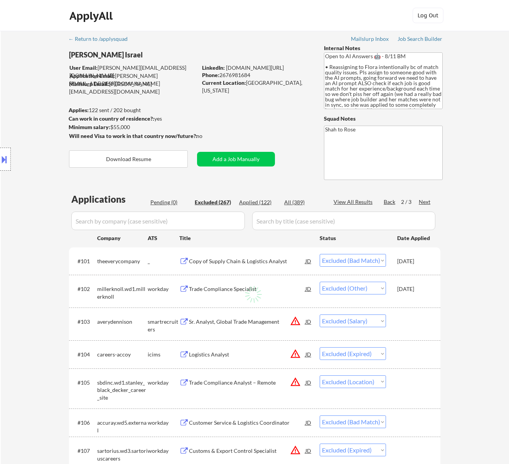
select select ""excluded__other_""
select select ""excluded""
select select ""excluded__other_""
select select ""excluded__bad_match_""
select select ""excluded__other_""
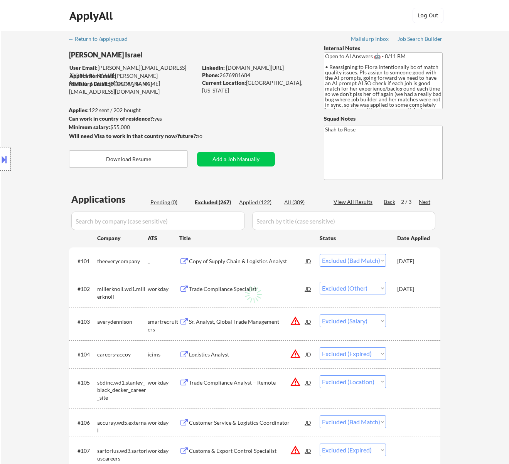
select select ""excluded__other_""
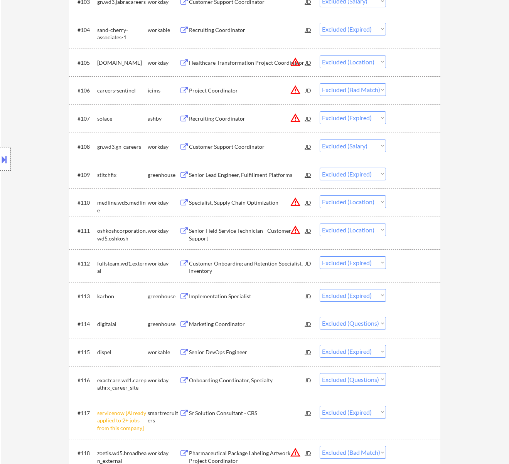
scroll to position [411, 0]
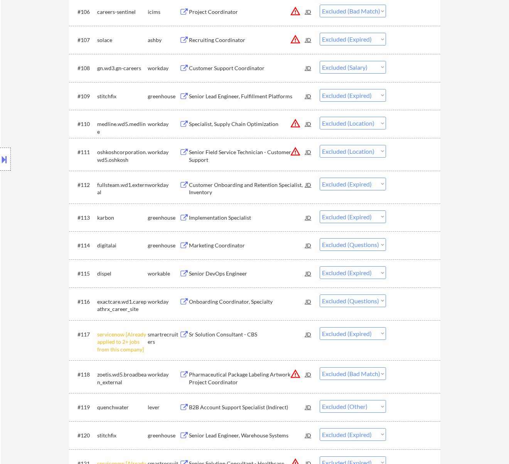
click at [254, 243] on div "Marketing Coordinator" at bounding box center [247, 246] width 116 height 8
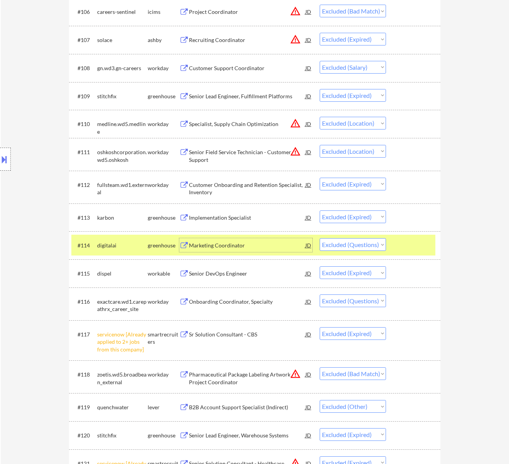
click at [354, 244] on select "Choose an option... Pending Applied Excluded (Questions) Excluded (Expired) Exc…" at bounding box center [353, 244] width 66 height 13
select select ""excluded__expired_""
click at [320, 238] on select "Choose an option... Pending Applied Excluded (Questions) Excluded (Expired) Exc…" at bounding box center [353, 244] width 66 height 13
click at [277, 305] on div "Onboarding Coordinator, Specialty" at bounding box center [247, 302] width 116 height 8
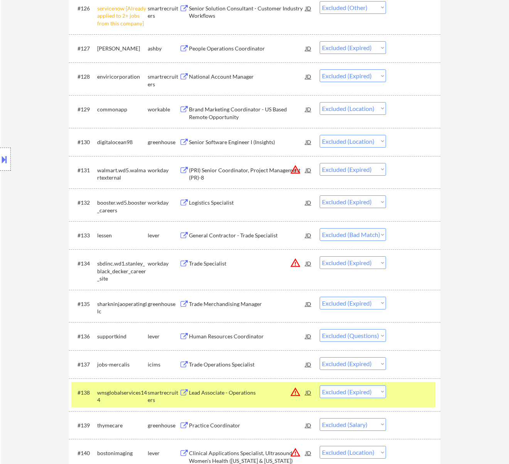
scroll to position [1080, 0]
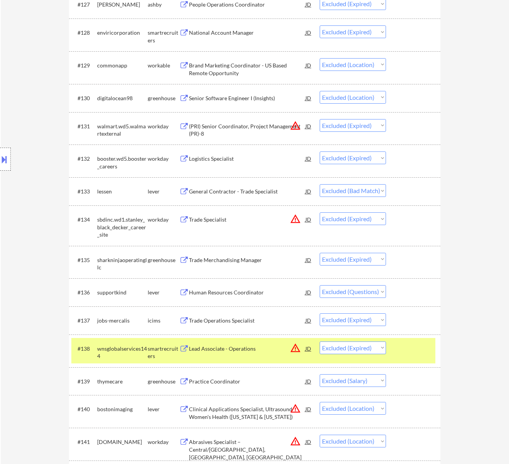
click at [286, 293] on div "Human Resources Coordinator" at bounding box center [247, 293] width 116 height 8
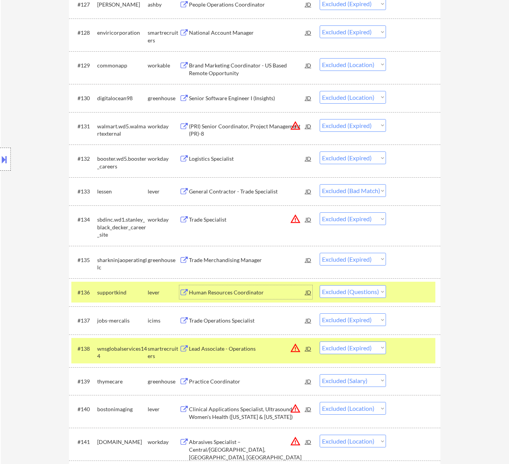
click at [352, 292] on select "Choose an option... Pending Applied Excluded (Questions) Excluded (Expired) Exc…" at bounding box center [353, 291] width 66 height 13
click at [320, 286] on select "Choose an option... Pending Applied Excluded (Questions) Excluded (Expired) Exc…" at bounding box center [353, 291] width 66 height 13
select select ""excluded__expired_""
select select ""excluded__salary_""
select select ""excluded__location_""
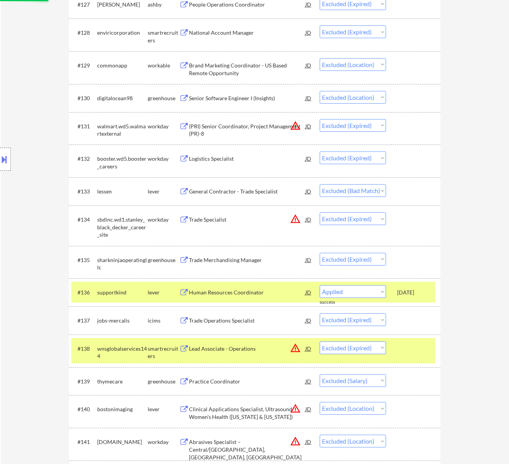
select select ""excluded__expired_""
select select ""excluded__other_""
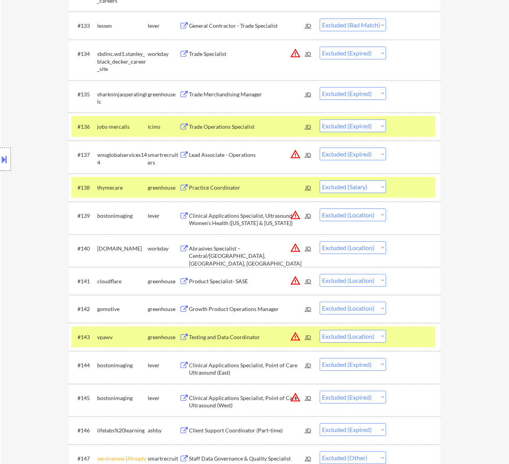
scroll to position [1285, 0]
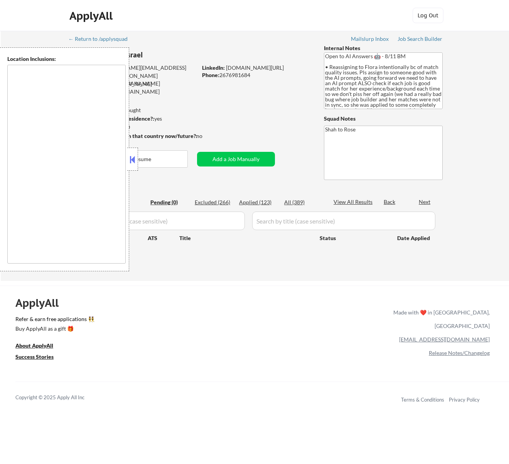
type textarea "remote"
click at [133, 158] on button at bounding box center [132, 160] width 8 height 12
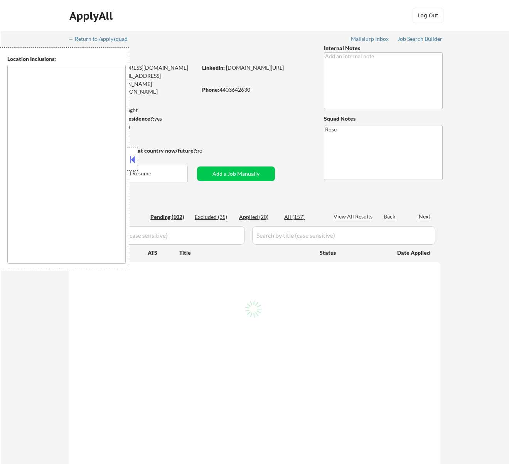
type textarea "[GEOGRAPHIC_DATA], [GEOGRAPHIC_DATA] [GEOGRAPHIC_DATA], [GEOGRAPHIC_DATA] [GEOG…"
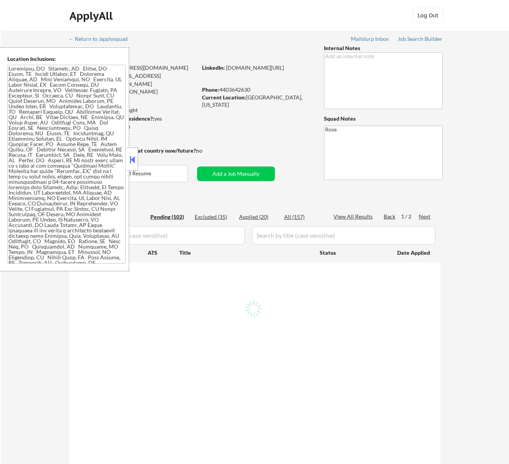
select select ""pending""
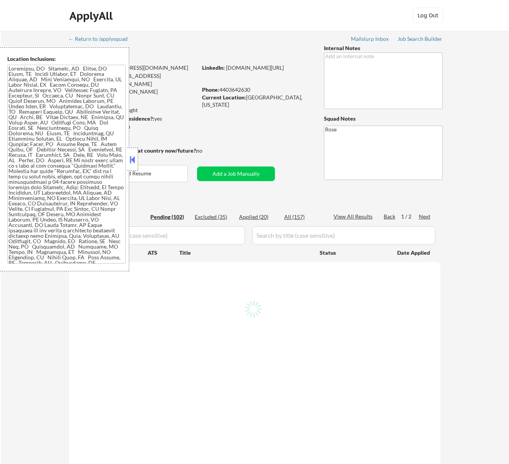
select select ""pending""
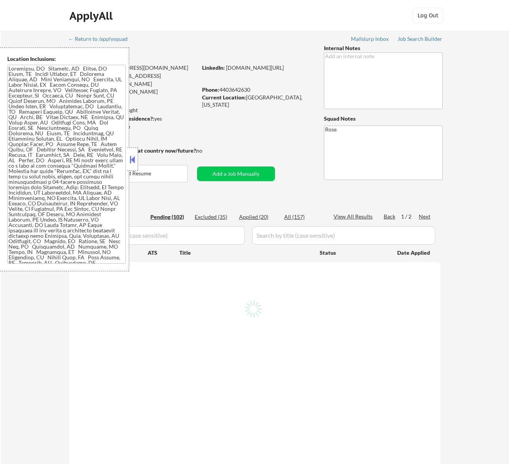
select select ""pending""
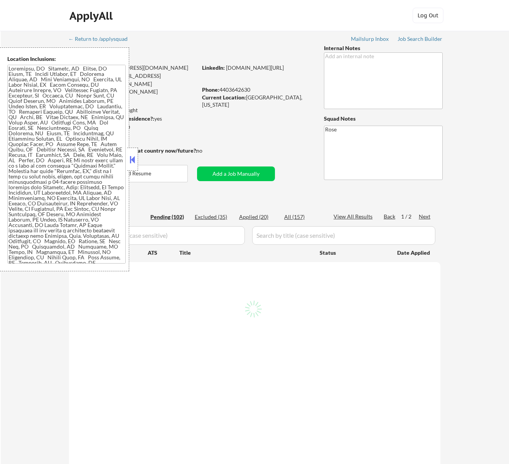
select select ""pending""
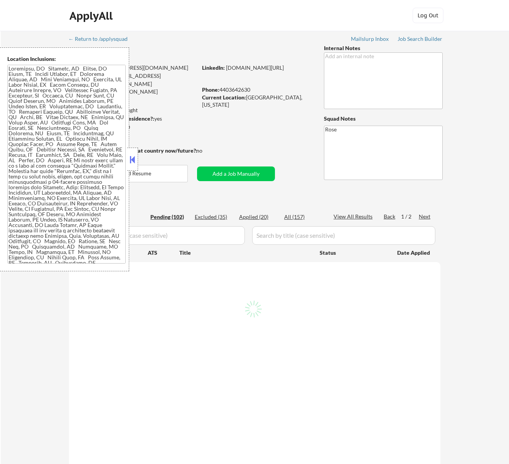
select select ""pending""
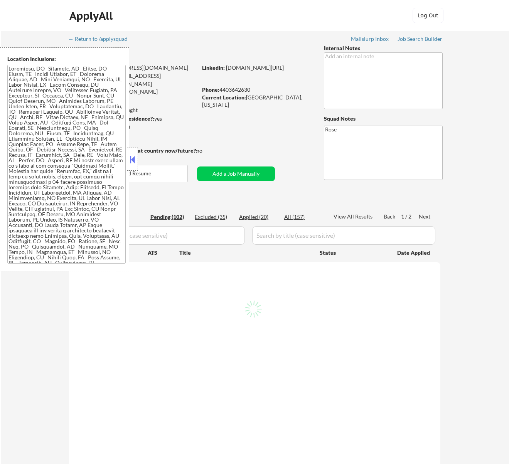
select select ""pending""
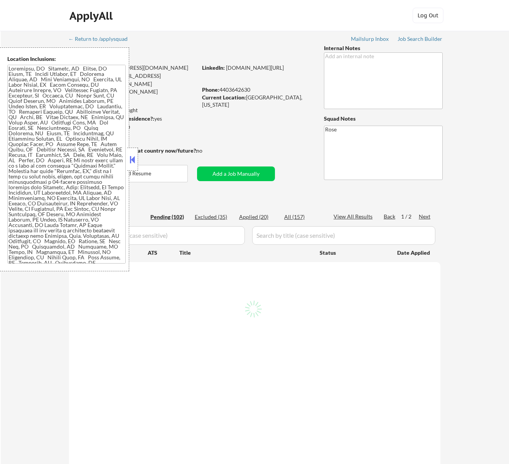
select select ""pending""
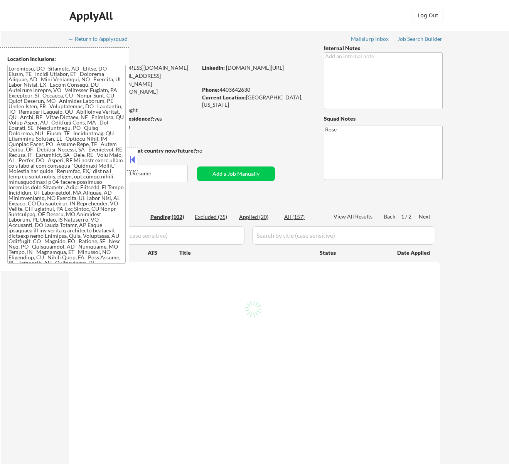
select select ""pending""
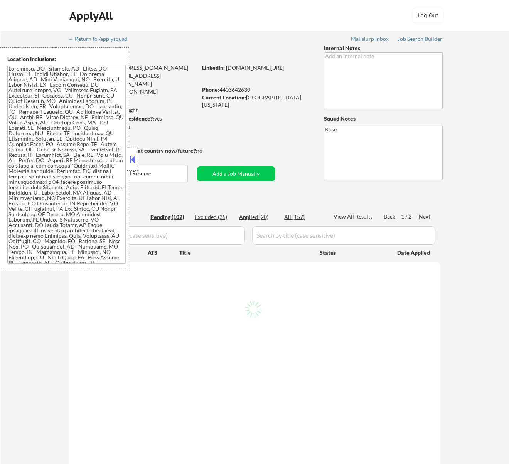
select select ""pending""
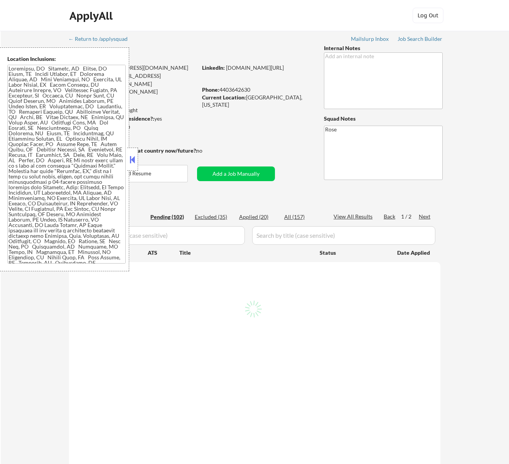
select select ""pending""
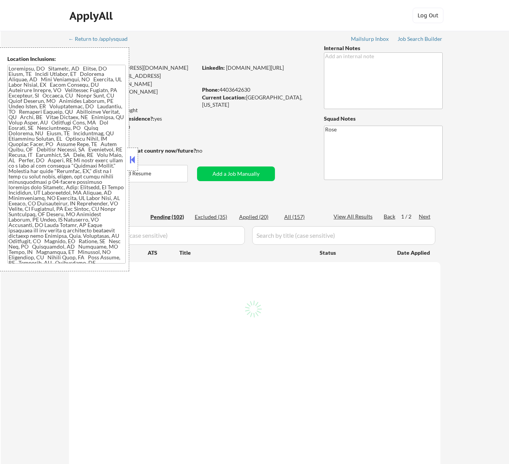
select select ""pending""
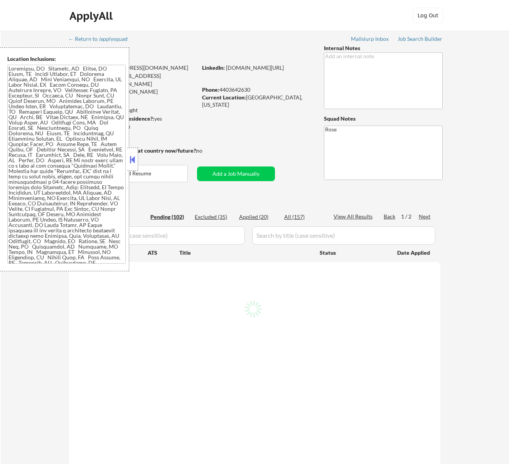
select select ""pending""
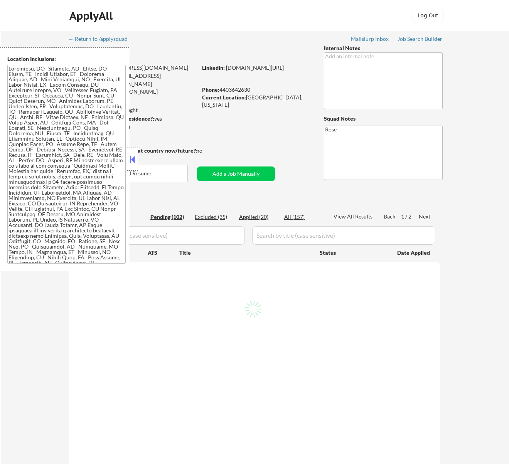
select select ""pending""
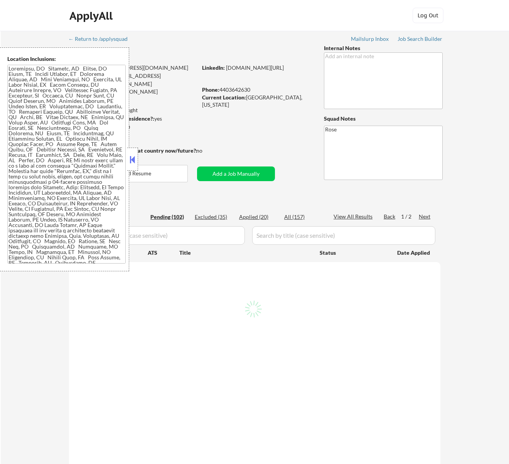
select select ""pending""
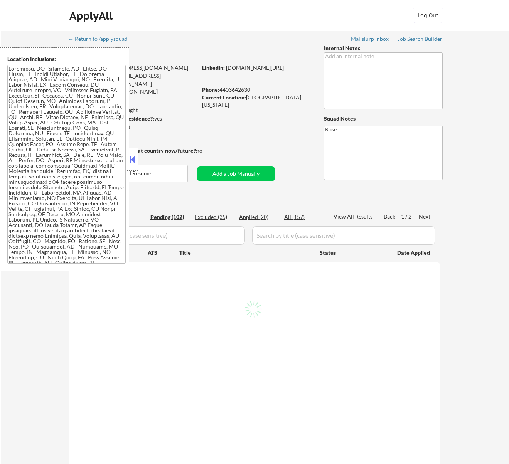
select select ""pending""
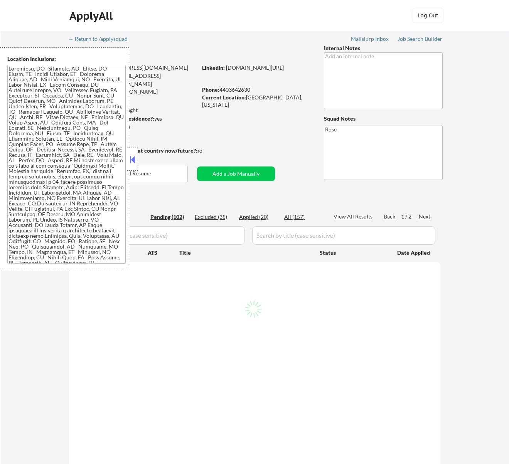
select select ""pending""
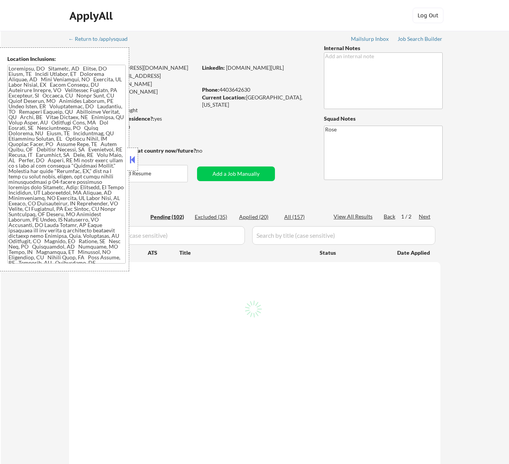
select select ""pending""
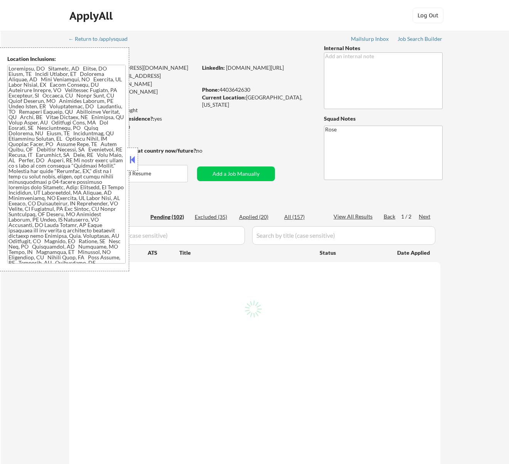
select select ""pending""
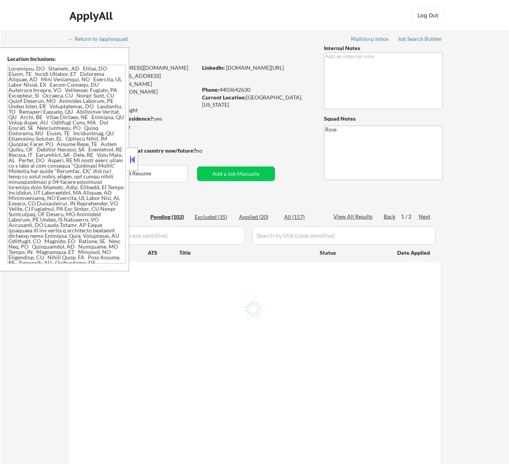
select select ""pending""
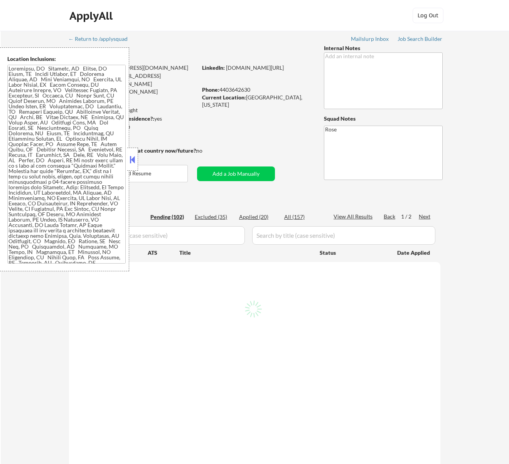
select select ""pending""
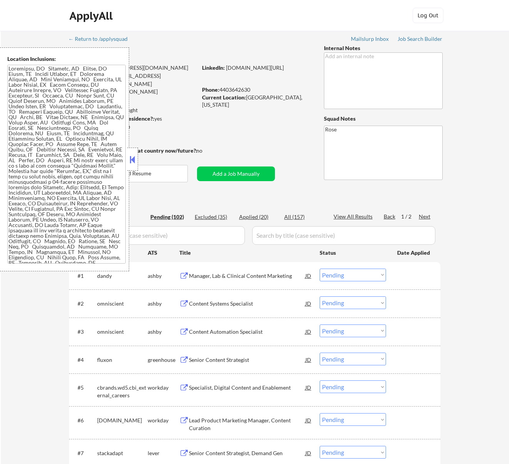
click at [133, 158] on button at bounding box center [132, 160] width 8 height 12
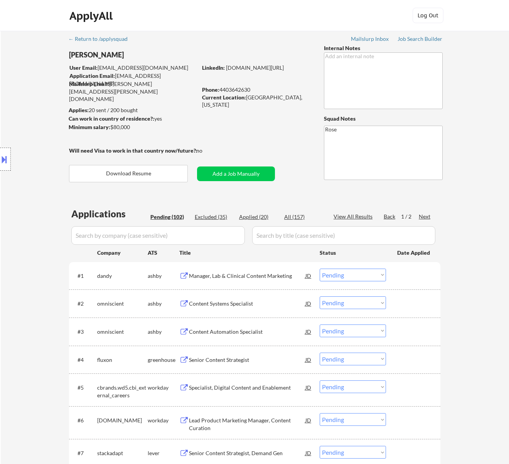
click at [247, 277] on div "Manager, Lab & Clinical Content Marketing" at bounding box center [247, 276] width 116 height 8
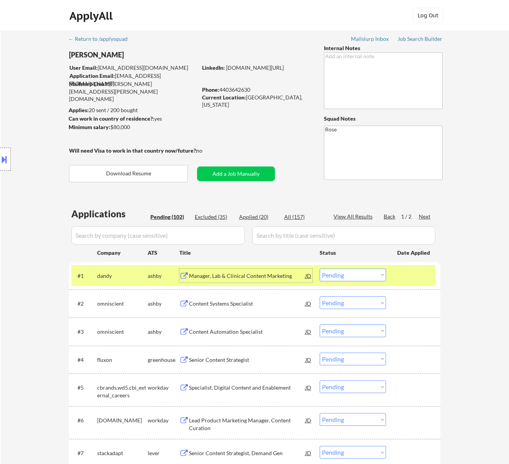
click at [365, 273] on select "Choose an option... Pending Applied Excluded (Questions) Excluded (Expired) Exc…" at bounding box center [353, 275] width 66 height 13
click at [320, 269] on select "Choose an option... Pending Applied Excluded (Questions) Excluded (Expired) Exc…" at bounding box center [353, 275] width 66 height 13
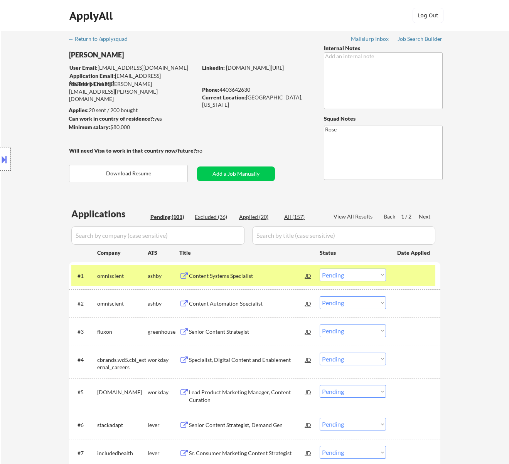
click at [285, 280] on div "Content Systems Specialist" at bounding box center [247, 276] width 116 height 14
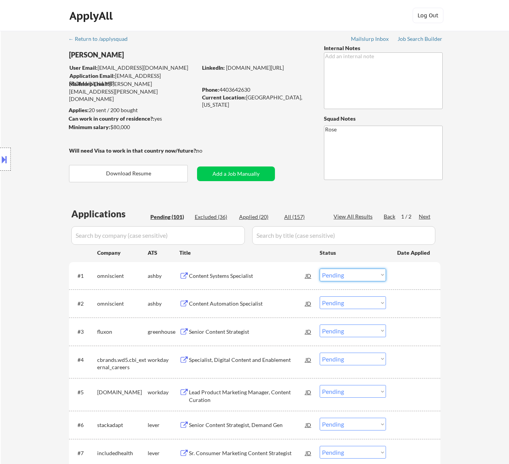
click at [372, 275] on select "Choose an option... Pending Applied Excluded (Questions) Excluded (Expired) Exc…" at bounding box center [353, 275] width 66 height 13
click at [320, 269] on select "Choose an option... Pending Applied Excluded (Questions) Excluded (Expired) Exc…" at bounding box center [353, 275] width 66 height 13
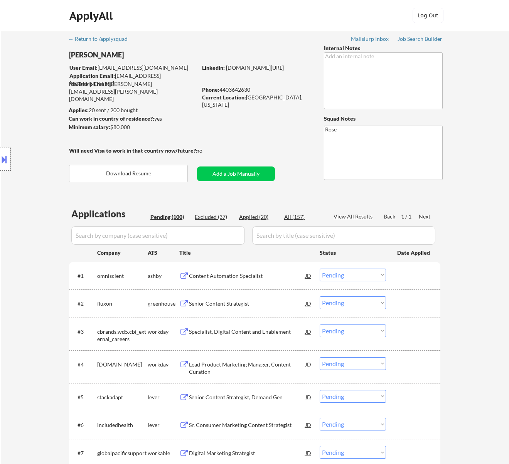
click at [275, 277] on div "Content Automation Specialist" at bounding box center [247, 276] width 116 height 8
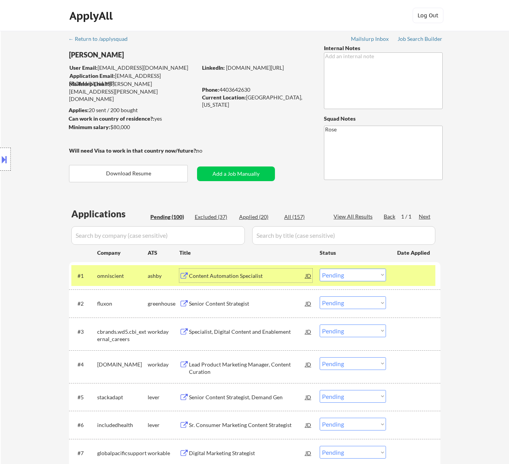
click at [346, 271] on select "Choose an option... Pending Applied Excluded (Questions) Excluded (Expired) Exc…" at bounding box center [353, 275] width 66 height 13
click at [320, 269] on select "Choose an option... Pending Applied Excluded (Questions) Excluded (Expired) Exc…" at bounding box center [353, 275] width 66 height 13
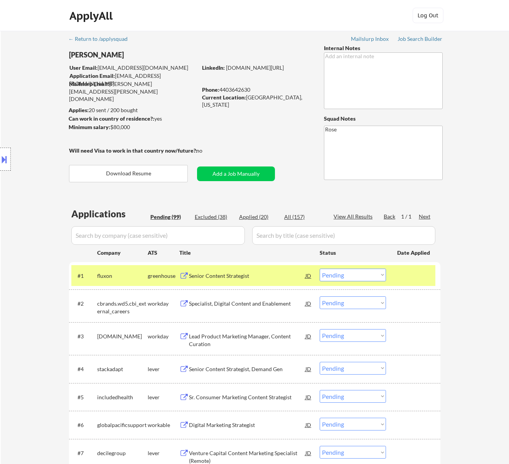
click at [270, 278] on div "Senior Content Strategist" at bounding box center [247, 276] width 116 height 8
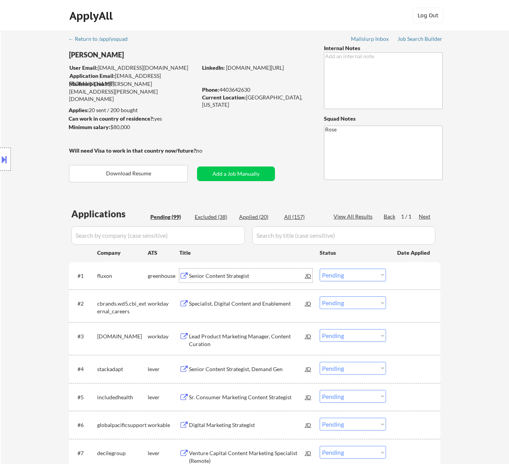
click at [344, 275] on select "Choose an option... Pending Applied Excluded (Questions) Excluded (Expired) Exc…" at bounding box center [353, 275] width 66 height 13
click at [320, 269] on select "Choose an option... Pending Applied Excluded (Questions) Excluded (Expired) Exc…" at bounding box center [353, 275] width 66 height 13
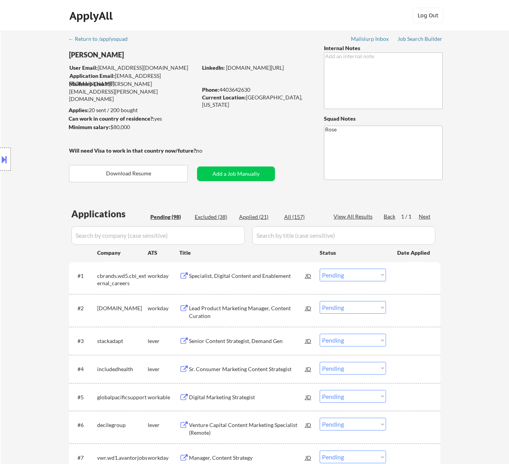
click at [280, 277] on div "Specialist, Digital Content and Enablement" at bounding box center [247, 276] width 116 height 8
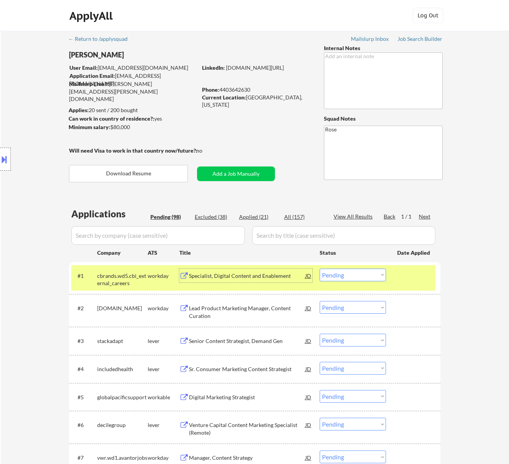
click at [341, 276] on select "Choose an option... Pending Applied Excluded (Questions) Excluded (Expired) Exc…" at bounding box center [353, 275] width 66 height 13
click at [320, 269] on select "Choose an option... Pending Applied Excluded (Questions) Excluded (Expired) Exc…" at bounding box center [353, 275] width 66 height 13
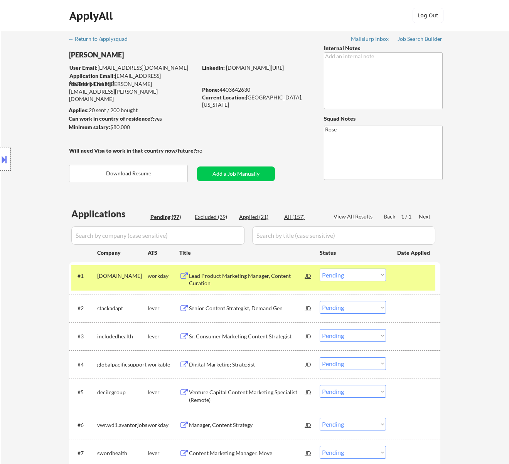
click at [261, 276] on div "Lead Product Marketing Manager, Content Curation" at bounding box center [247, 279] width 116 height 15
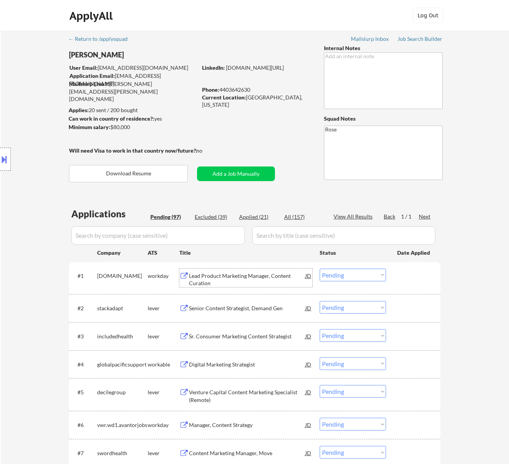
click at [339, 275] on select "Choose an option... Pending Applied Excluded (Questions) Excluded (Expired) Exc…" at bounding box center [353, 275] width 66 height 13
click at [320, 269] on select "Choose an option... Pending Applied Excluded (Questions) Excluded (Expired) Exc…" at bounding box center [353, 275] width 66 height 13
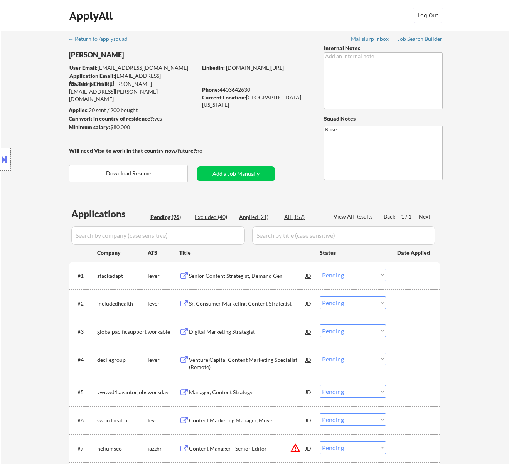
click at [269, 276] on div "Senior Content Strategist, Demand Gen" at bounding box center [247, 276] width 116 height 8
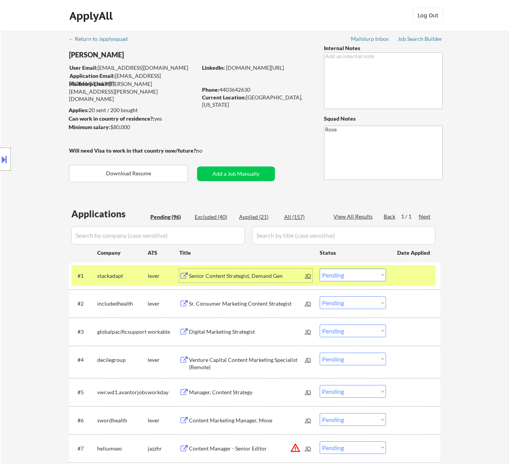
click at [369, 275] on select "Choose an option... Pending Applied Excluded (Questions) Excluded (Expired) Exc…" at bounding box center [353, 275] width 66 height 13
click at [320, 269] on select "Choose an option... Pending Applied Excluded (Questions) Excluded (Expired) Exc…" at bounding box center [353, 275] width 66 height 13
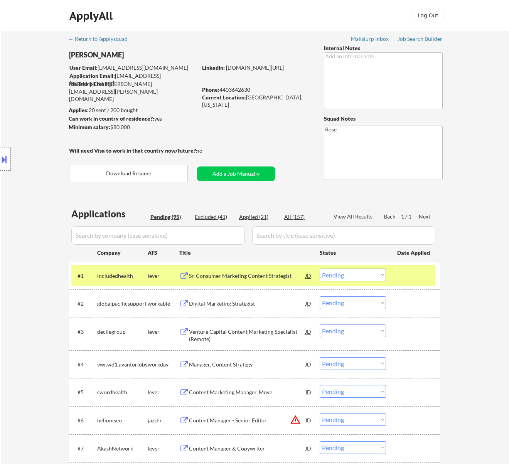
click at [271, 278] on div "Sr. Consumer Marketing Content Strategist" at bounding box center [247, 276] width 116 height 8
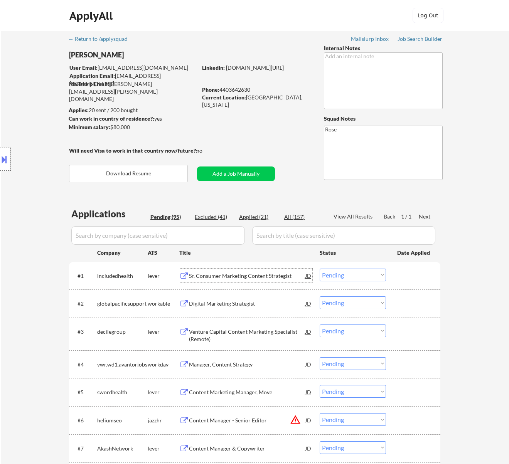
click at [334, 273] on select "Choose an option... Pending Applied Excluded (Questions) Excluded (Expired) Exc…" at bounding box center [353, 275] width 66 height 13
click at [320, 269] on select "Choose an option... Pending Applied Excluded (Questions) Excluded (Expired) Exc…" at bounding box center [353, 275] width 66 height 13
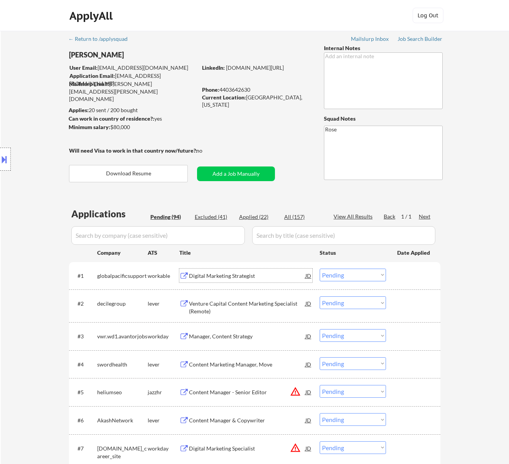
click at [255, 273] on div "Digital Marketing Strategist" at bounding box center [247, 276] width 116 height 8
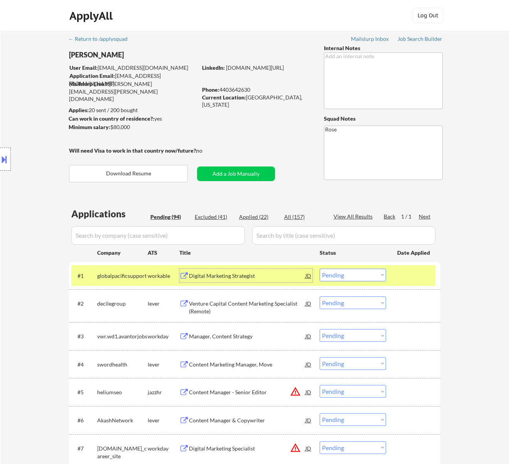
click at [7, 150] on div at bounding box center [5, 159] width 11 height 23
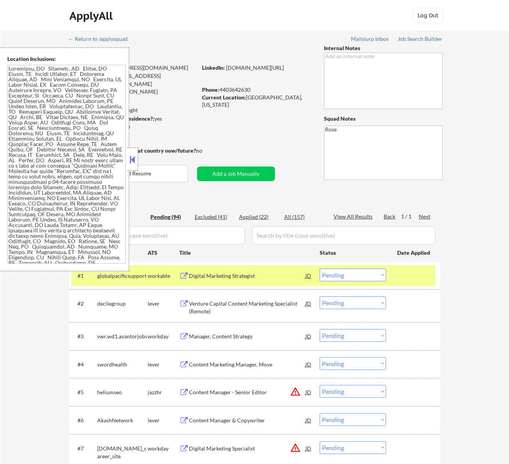
drag, startPoint x: 354, startPoint y: 272, endPoint x: 354, endPoint y: 278, distance: 5.8
click at [354, 272] on select "Choose an option... Pending Applied Excluded (Questions) Excluded (Expired) Exc…" at bounding box center [353, 275] width 66 height 13
click at [320, 269] on select "Choose an option... Pending Applied Excluded (Questions) Excluded (Expired) Exc…" at bounding box center [353, 275] width 66 height 13
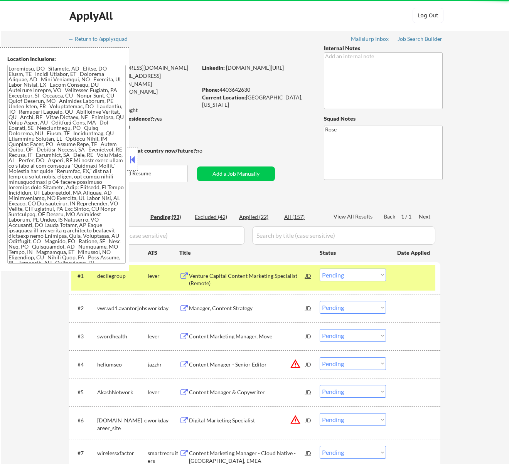
click at [133, 156] on button at bounding box center [132, 160] width 8 height 12
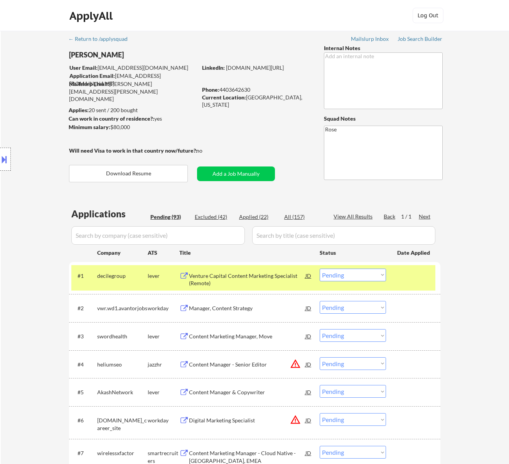
click at [262, 277] on div "Venture Capital Content Marketing Specialist (Remote)" at bounding box center [247, 279] width 116 height 15
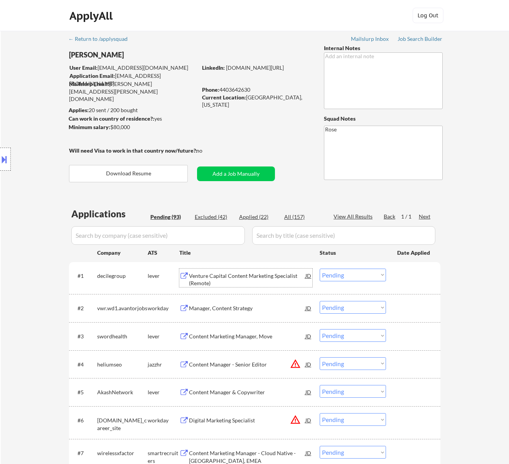
click at [372, 273] on select "Choose an option... Pending Applied Excluded (Questions) Excluded (Expired) Exc…" at bounding box center [353, 275] width 66 height 13
click at [320, 269] on select "Choose an option... Pending Applied Excluded (Questions) Excluded (Expired) Exc…" at bounding box center [353, 275] width 66 height 13
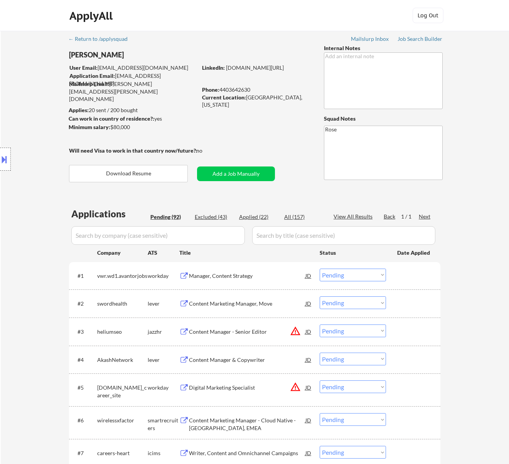
click at [274, 278] on div "Manager, Content Strategy" at bounding box center [247, 276] width 116 height 8
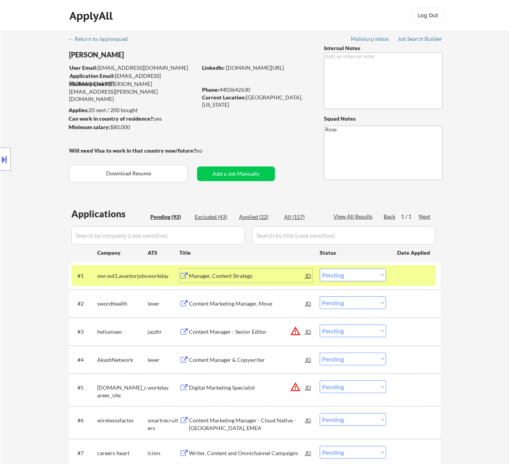
click at [353, 273] on select "Choose an option... Pending Applied Excluded (Questions) Excluded (Expired) Exc…" at bounding box center [353, 275] width 66 height 13
click at [320, 269] on select "Choose an option... Pending Applied Excluded (Questions) Excluded (Expired) Exc…" at bounding box center [353, 275] width 66 height 13
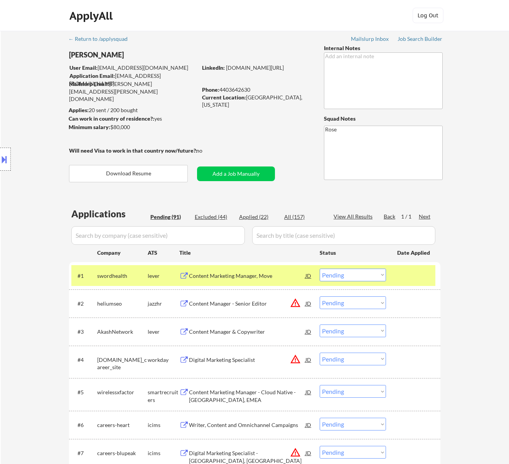
click at [270, 275] on div "Content Marketing Manager, Move" at bounding box center [247, 276] width 116 height 8
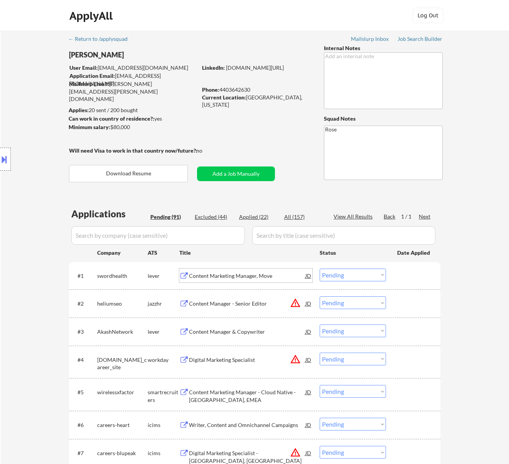
click at [365, 273] on select "Choose an option... Pending Applied Excluded (Questions) Excluded (Expired) Exc…" at bounding box center [353, 275] width 66 height 13
click at [320, 269] on select "Choose an option... Pending Applied Excluded (Questions) Excluded (Expired) Exc…" at bounding box center [353, 275] width 66 height 13
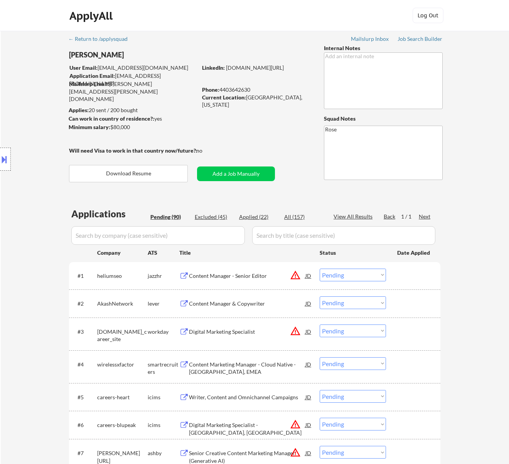
click at [281, 278] on div "Content Manager - Senior Editor" at bounding box center [247, 276] width 116 height 8
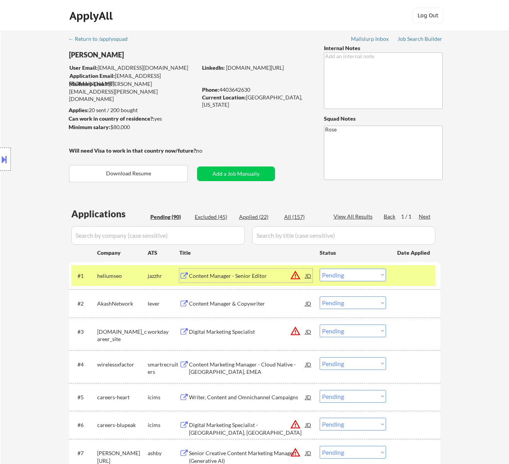
click at [346, 271] on select "Choose an option... Pending Applied Excluded (Questions) Excluded (Expired) Exc…" at bounding box center [353, 275] width 66 height 13
click at [320, 269] on select "Choose an option... Pending Applied Excluded (Questions) Excluded (Expired) Exc…" at bounding box center [353, 275] width 66 height 13
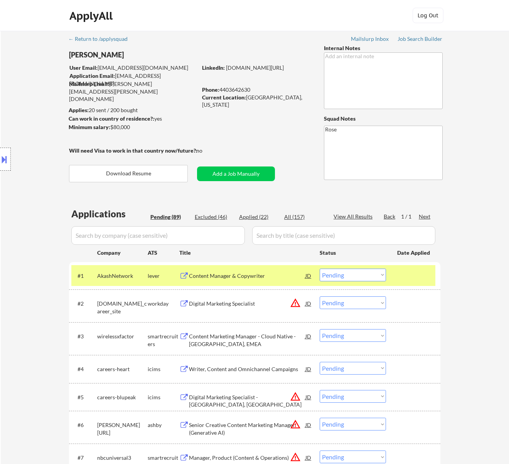
click at [271, 277] on div "Content Manager & Copywriter" at bounding box center [247, 276] width 116 height 8
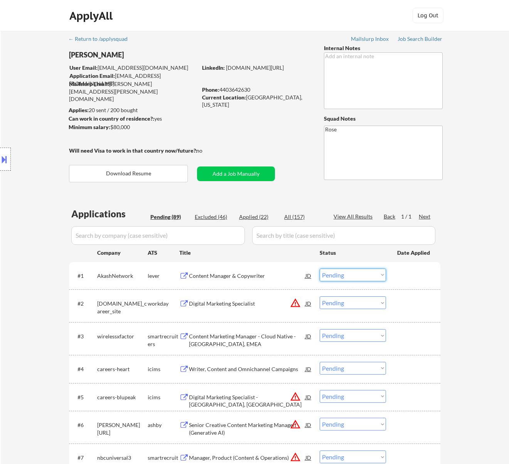
click at [352, 273] on select "Choose an option... Pending Applied Excluded (Questions) Excluded (Expired) Exc…" at bounding box center [353, 275] width 66 height 13
click at [320, 269] on select "Choose an option... Pending Applied Excluded (Questions) Excluded (Expired) Exc…" at bounding box center [353, 275] width 66 height 13
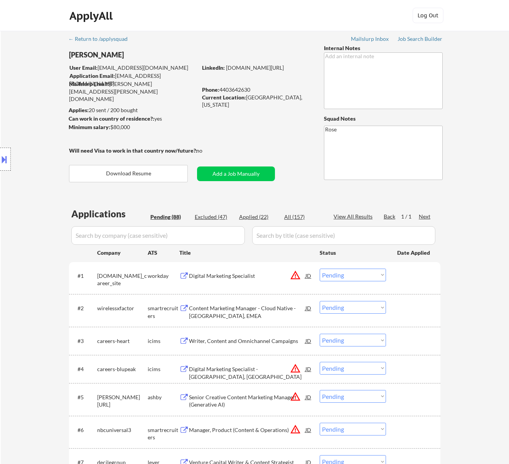
click at [275, 278] on div "Digital Marketing Specialist" at bounding box center [247, 276] width 116 height 8
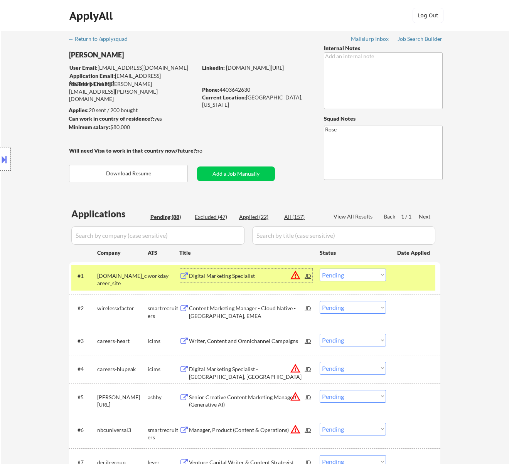
click at [366, 275] on select "Choose an option... Pending Applied Excluded (Questions) Excluded (Expired) Exc…" at bounding box center [353, 275] width 66 height 13
click at [320, 269] on select "Choose an option... Pending Applied Excluded (Questions) Excluded (Expired) Exc…" at bounding box center [353, 275] width 66 height 13
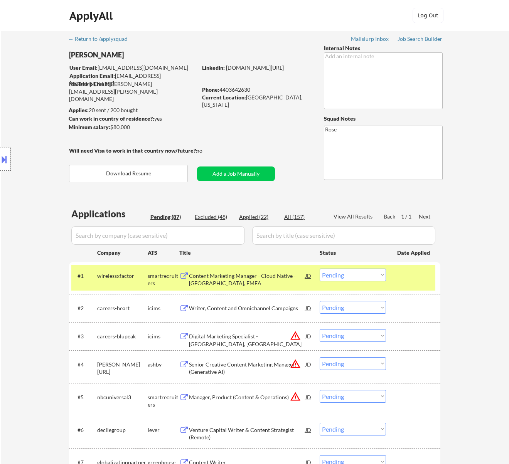
click at [287, 278] on div "Content Marketing Manager - Cloud Native - North America, EMEA" at bounding box center [247, 279] width 116 height 15
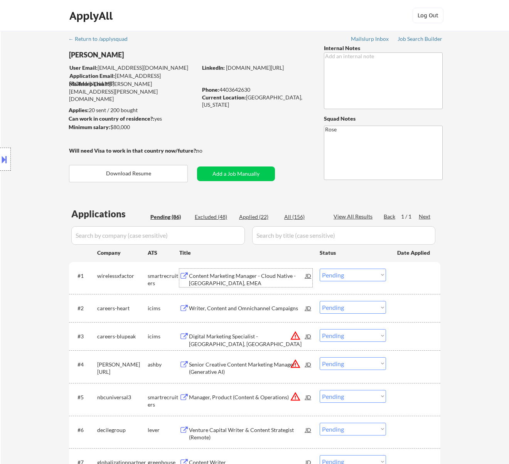
click at [368, 273] on select "Choose an option... Pending Applied Excluded (Questions) Excluded (Expired) Exc…" at bounding box center [353, 275] width 66 height 13
click at [320, 269] on select "Choose an option... Pending Applied Excluded (Questions) Excluded (Expired) Exc…" at bounding box center [353, 275] width 66 height 13
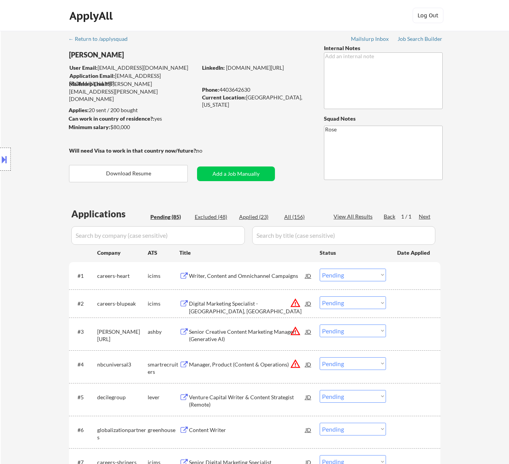
click at [268, 275] on div "Writer, Content and Omnichannel Campaigns" at bounding box center [247, 276] width 116 height 8
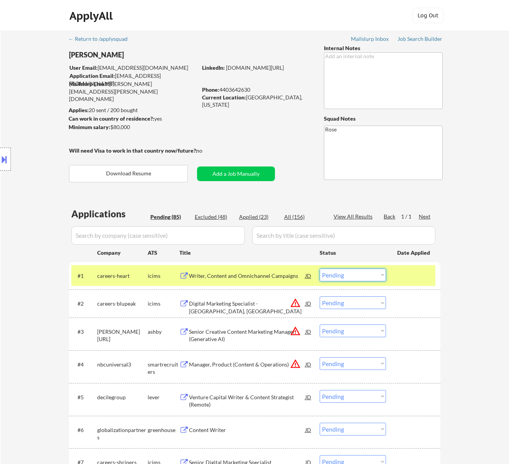
click at [366, 272] on select "Choose an option... Pending Applied Excluded (Questions) Excluded (Expired) Exc…" at bounding box center [353, 275] width 66 height 13
click at [320, 269] on select "Choose an option... Pending Applied Excluded (Questions) Excluded (Expired) Exc…" at bounding box center [353, 275] width 66 height 13
select select ""pending""
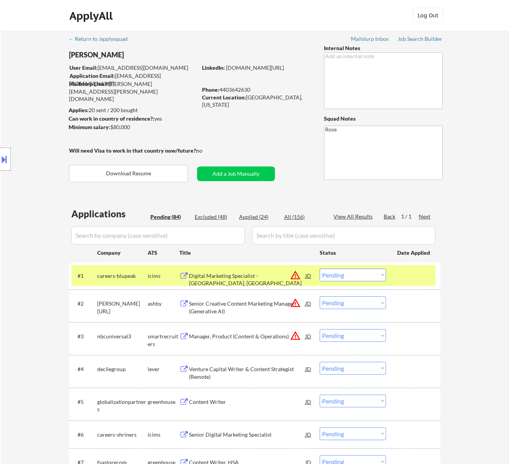
click at [273, 277] on div "Digital Marketing Specialist - SAN DIEGO, CA" at bounding box center [247, 279] width 116 height 15
